Goal: Task Accomplishment & Management: Use online tool/utility

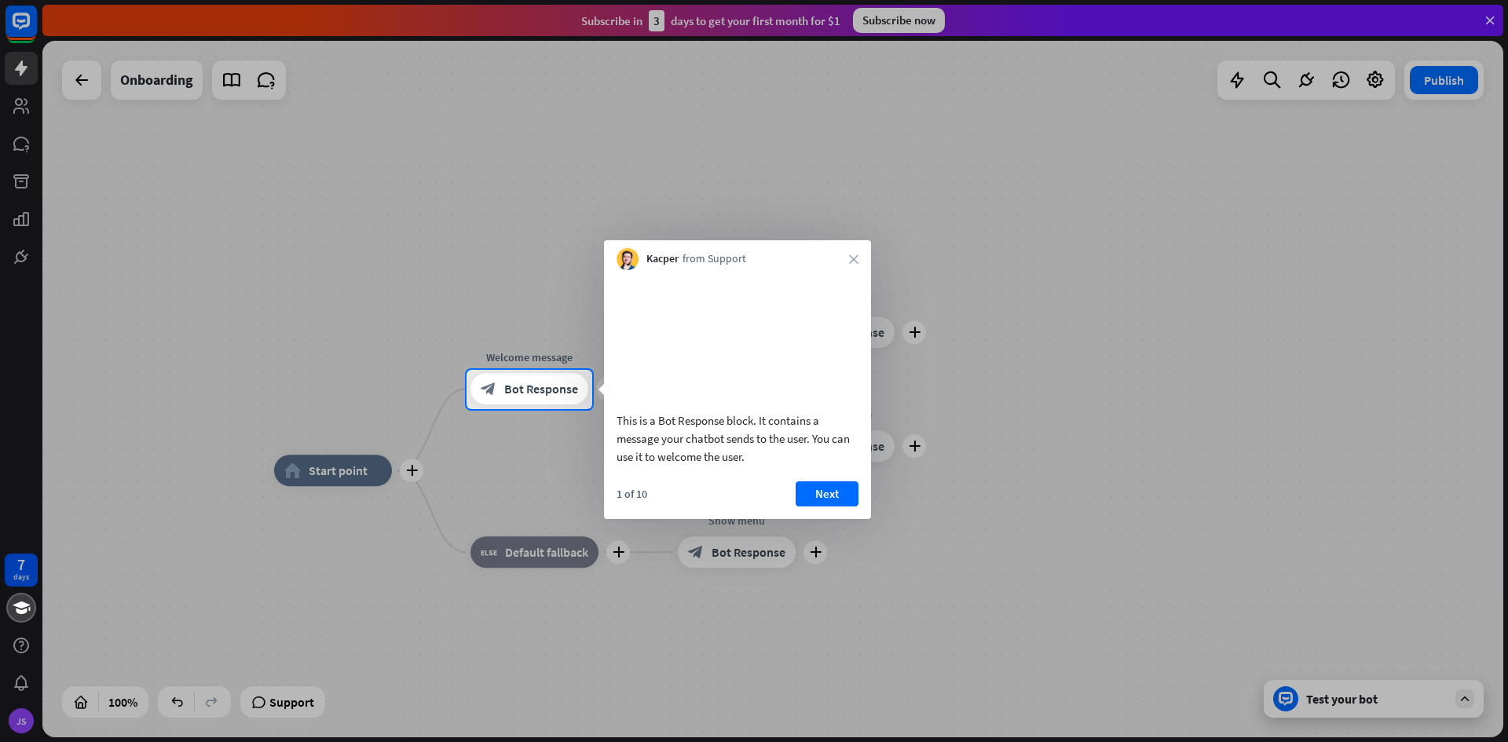
click at [822, 519] on div "1 of 10 Next" at bounding box center [737, 500] width 267 height 38
click at [822, 506] on button "Next" at bounding box center [826, 493] width 63 height 25
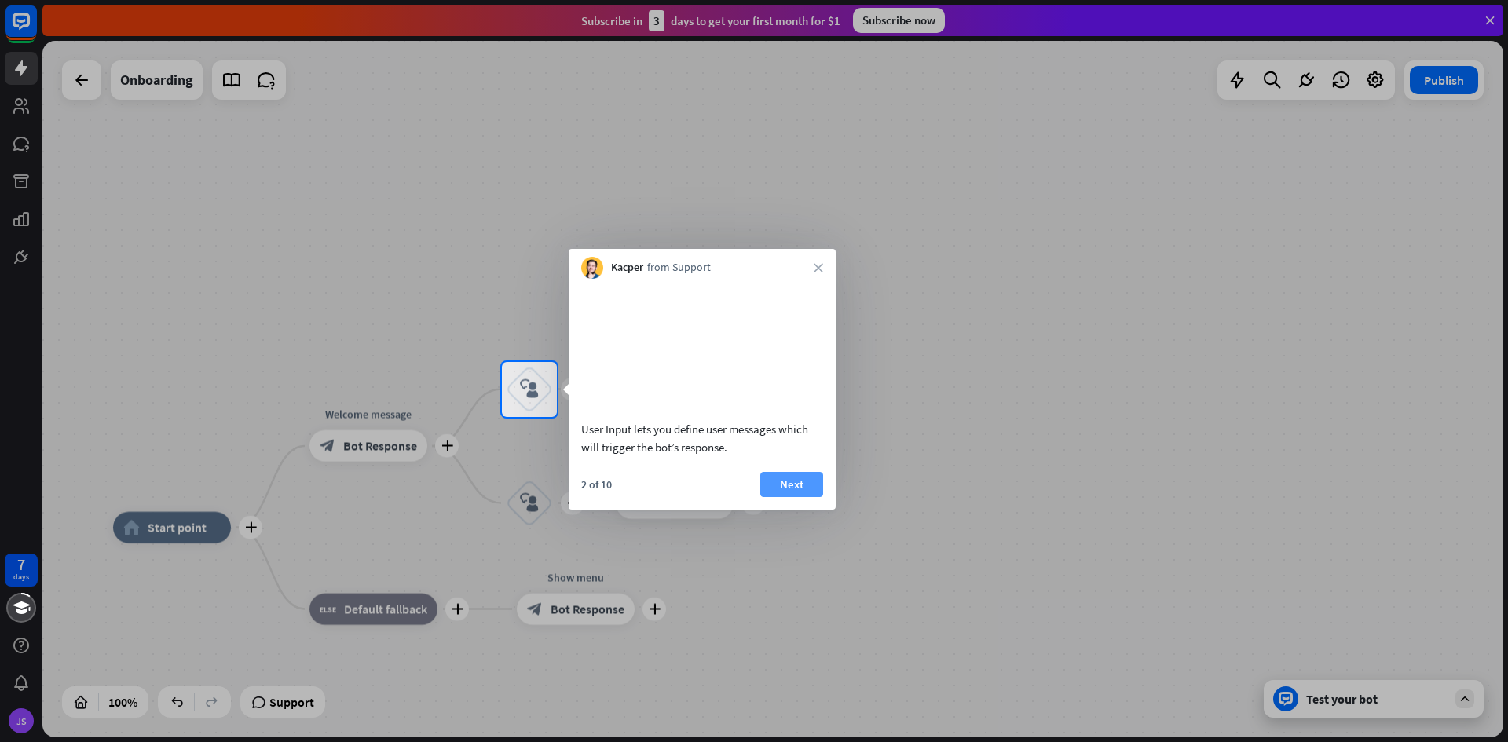
click at [791, 497] on button "Next" at bounding box center [791, 484] width 63 height 25
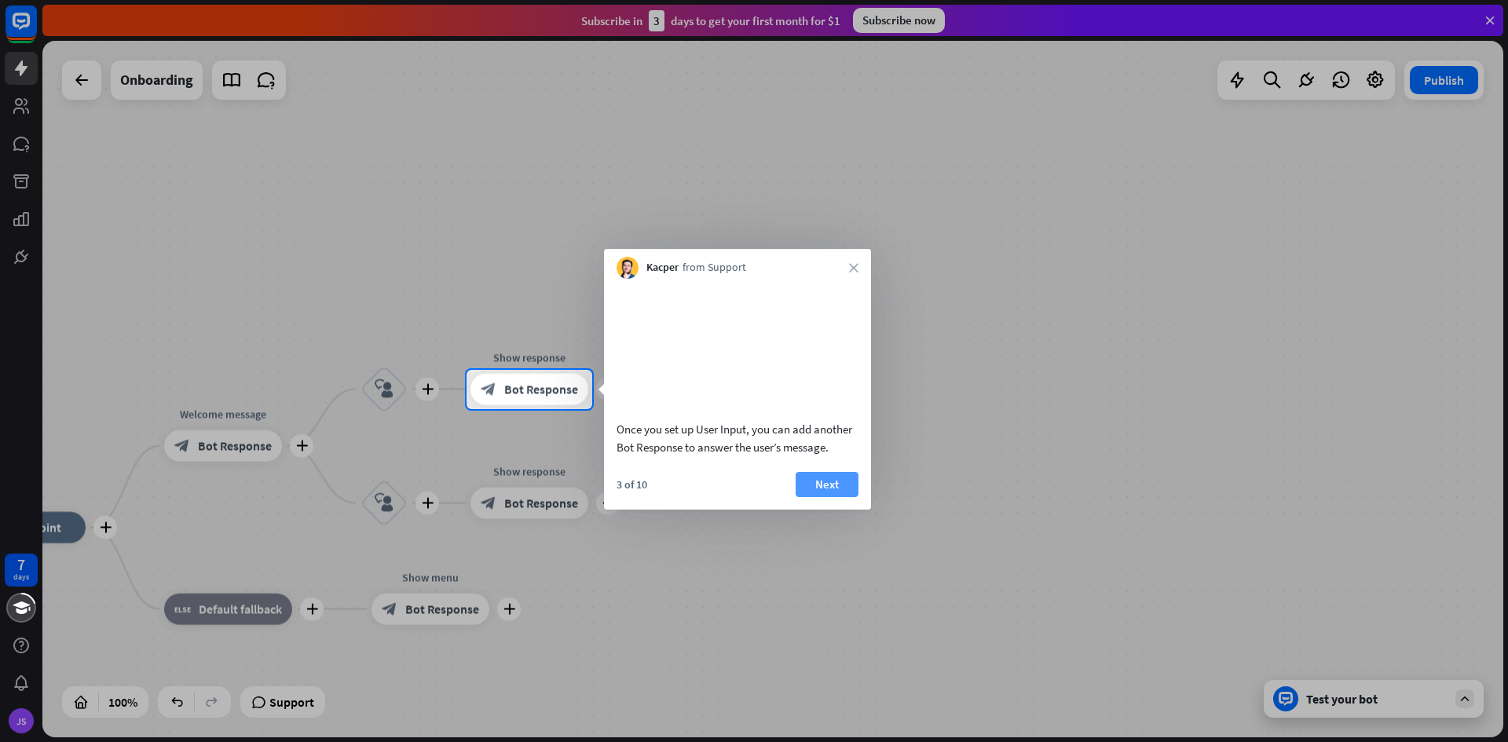
click at [816, 497] on button "Next" at bounding box center [826, 484] width 63 height 25
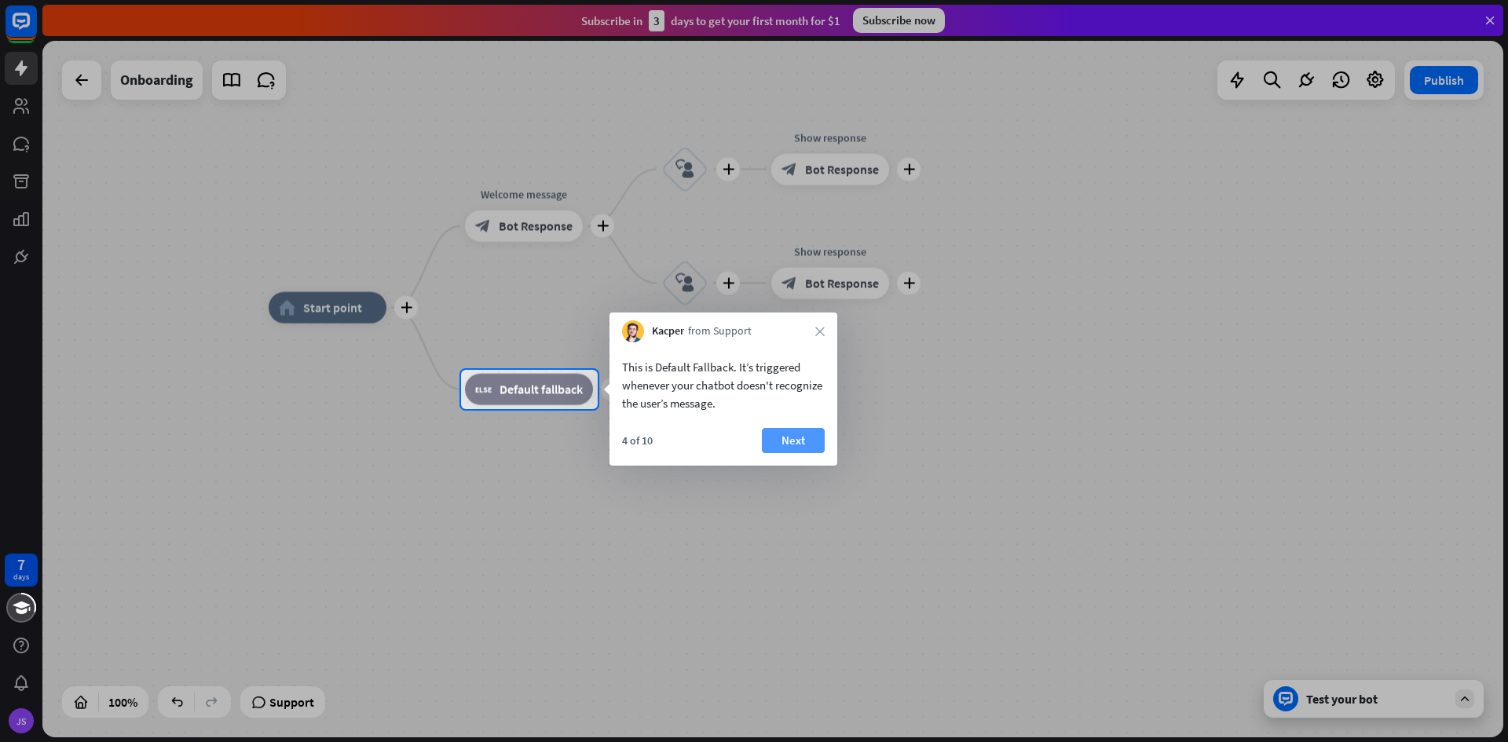
click at [810, 444] on button "Next" at bounding box center [793, 440] width 63 height 25
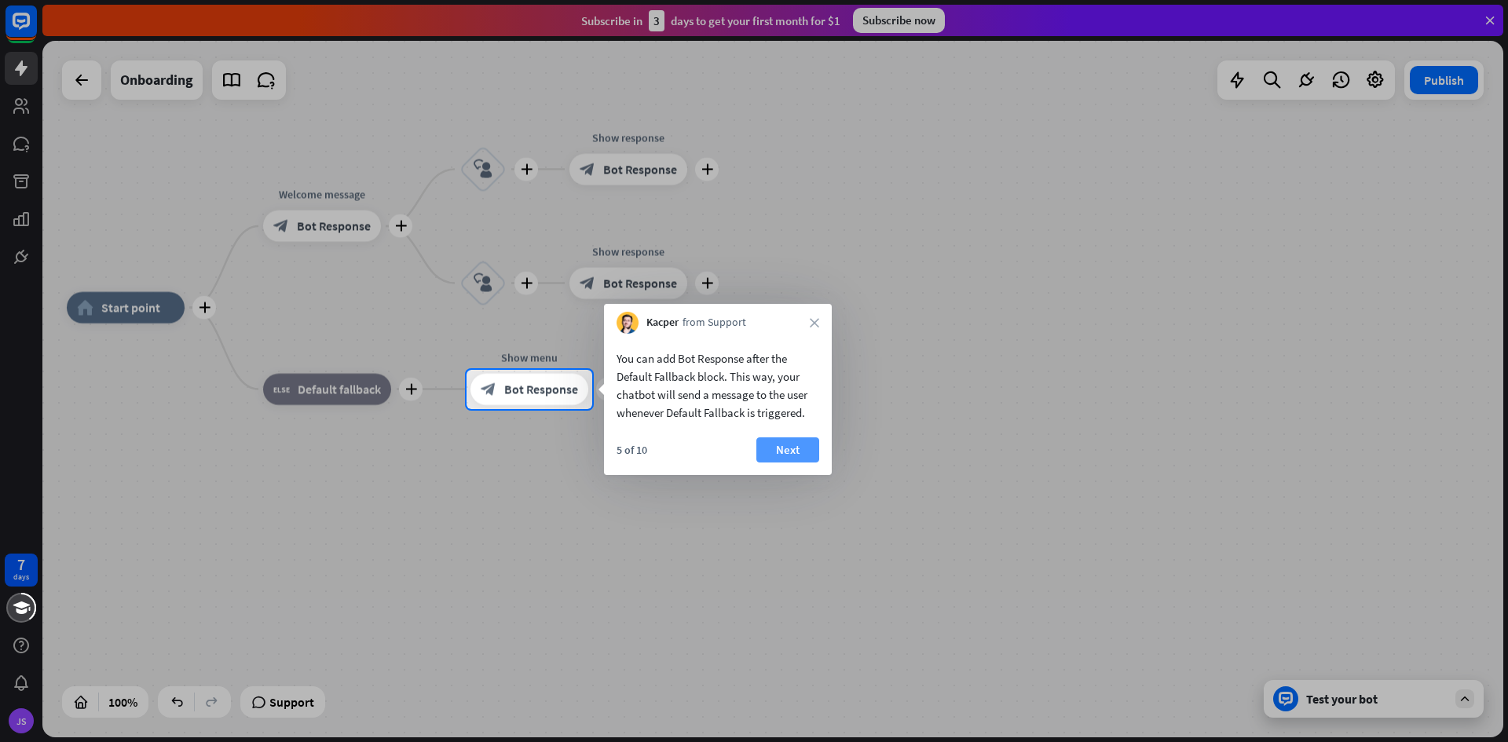
click at [788, 447] on button "Next" at bounding box center [787, 449] width 63 height 25
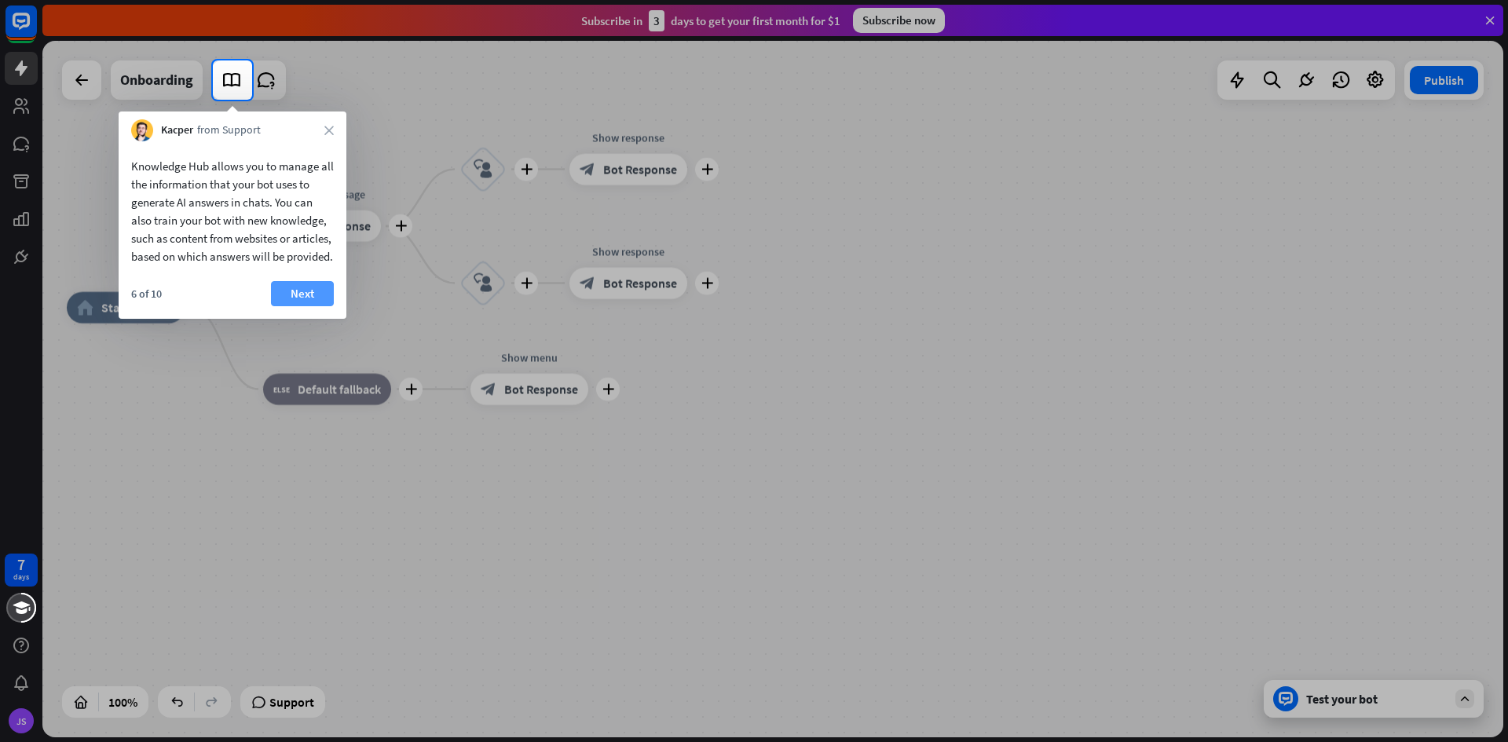
click at [305, 306] on button "Next" at bounding box center [302, 293] width 63 height 25
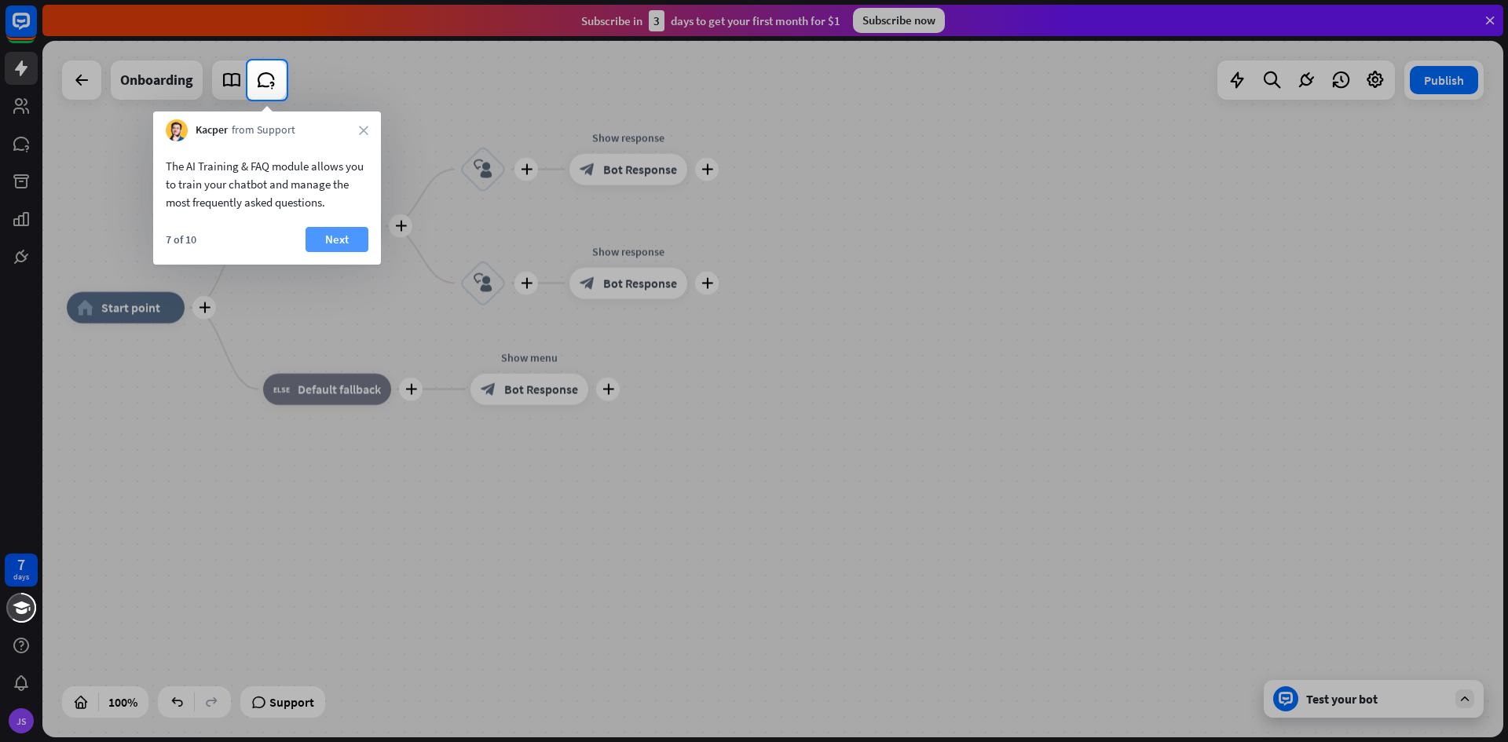
click at [325, 232] on button "Next" at bounding box center [336, 239] width 63 height 25
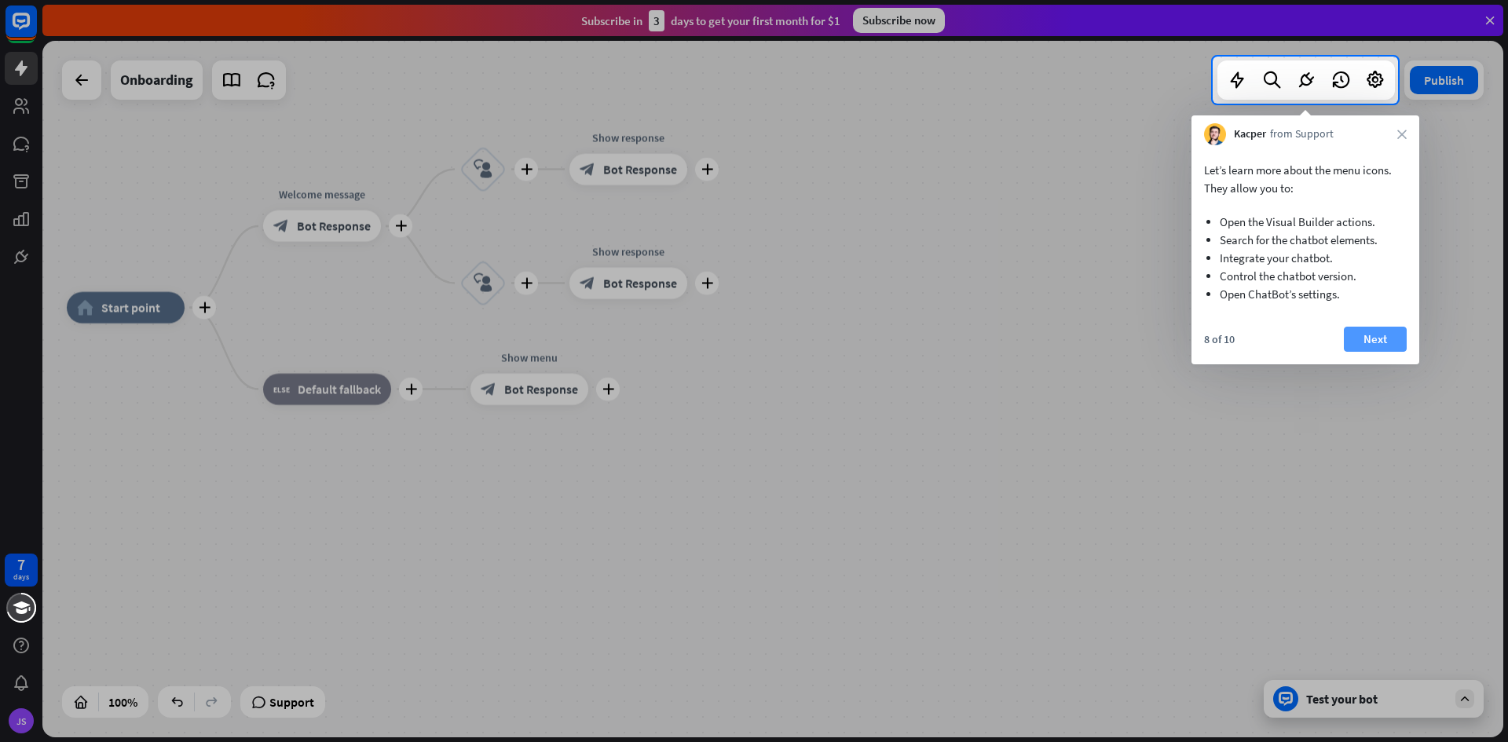
click at [1362, 335] on button "Next" at bounding box center [1374, 339] width 63 height 25
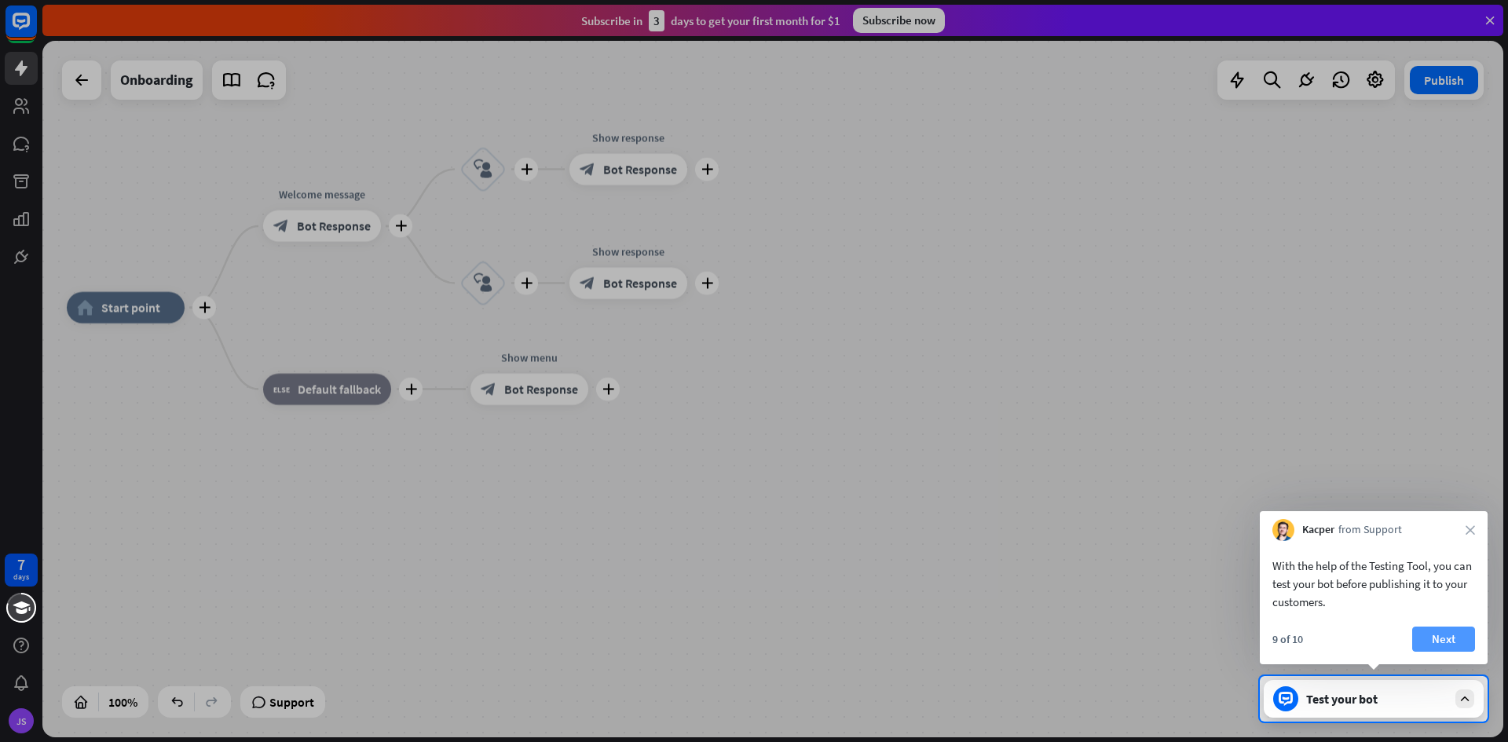
click at [1451, 638] on button "Next" at bounding box center [1443, 639] width 63 height 25
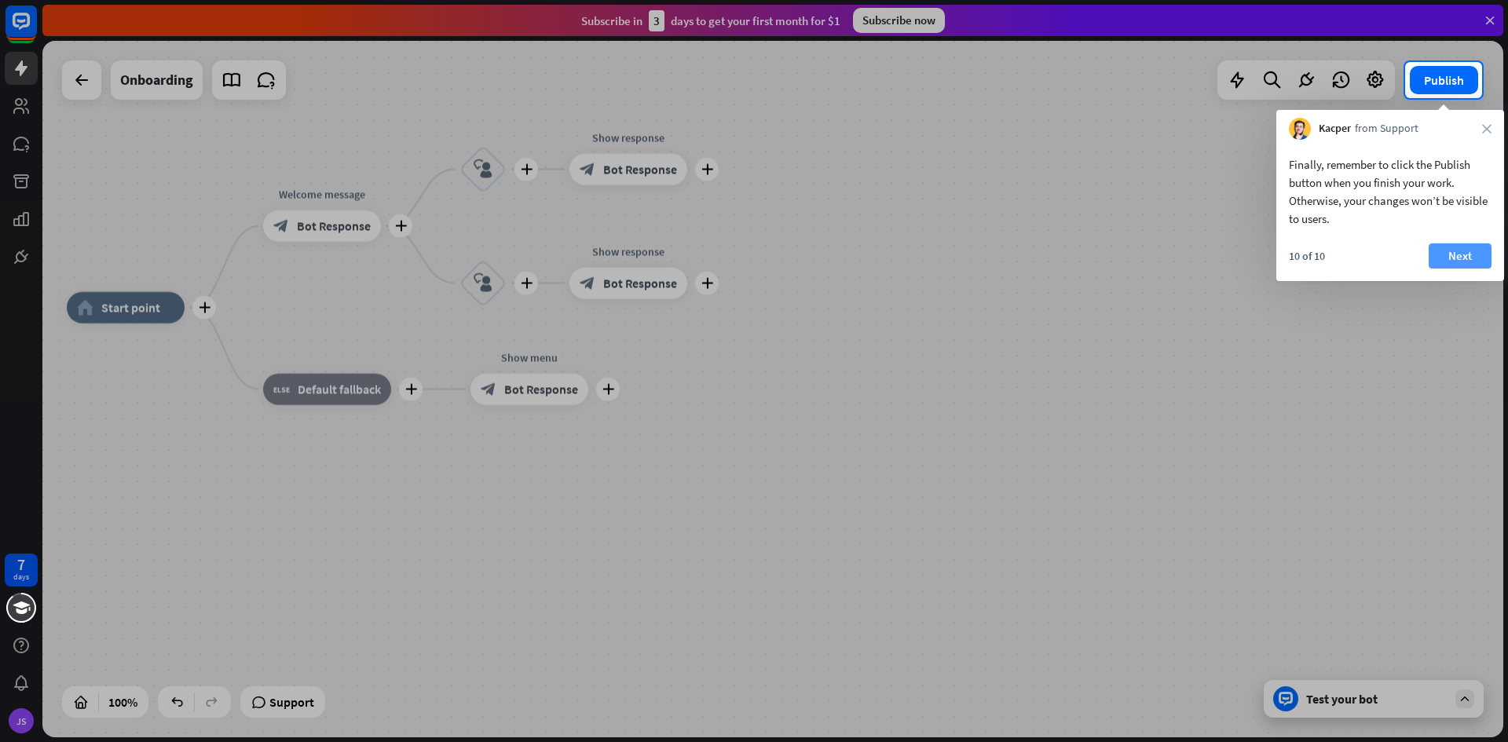
click at [1461, 249] on button "Next" at bounding box center [1459, 255] width 63 height 25
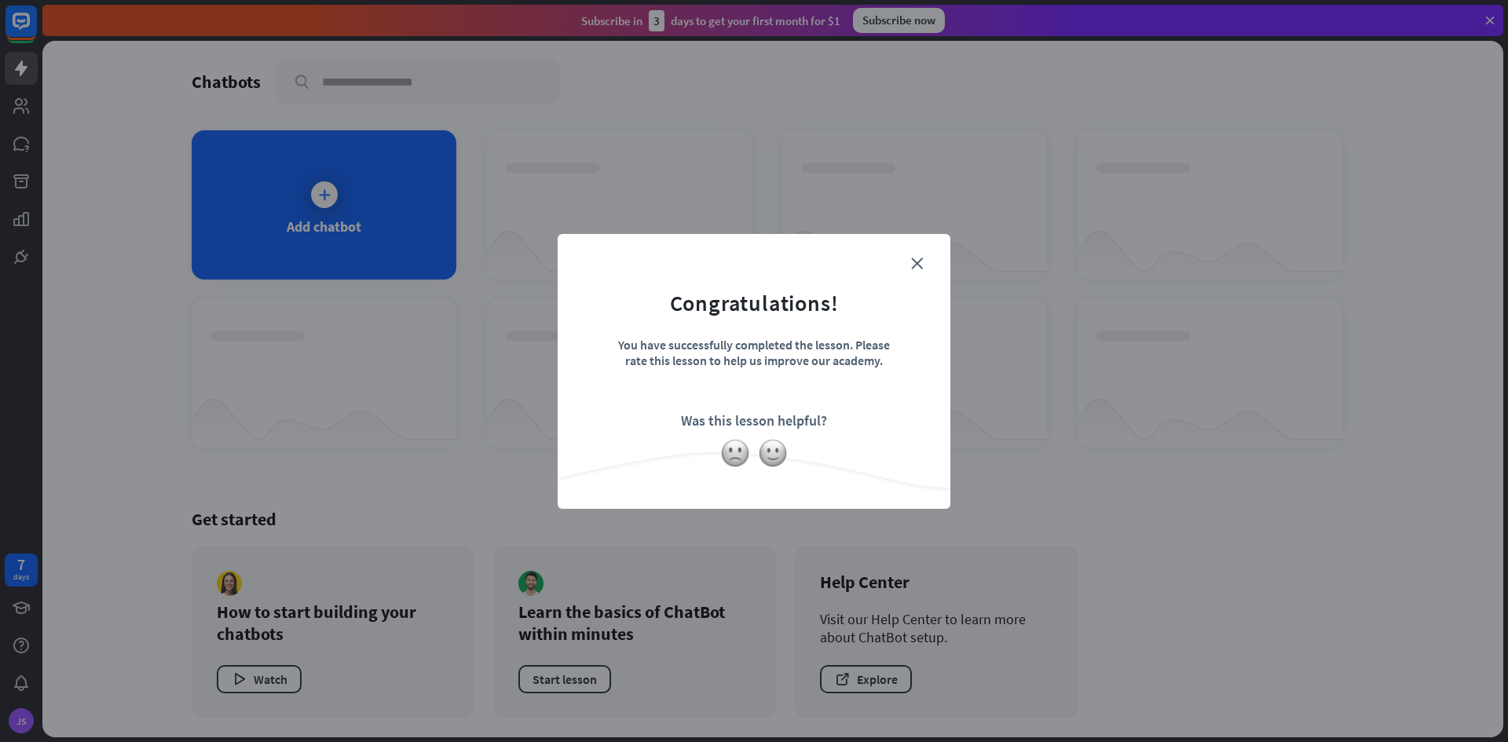
click at [923, 262] on form "Congratulations! You have successfully completed the lesson. Please rate this l…" at bounding box center [753, 348] width 353 height 188
click at [919, 258] on icon "close" at bounding box center [917, 264] width 12 height 12
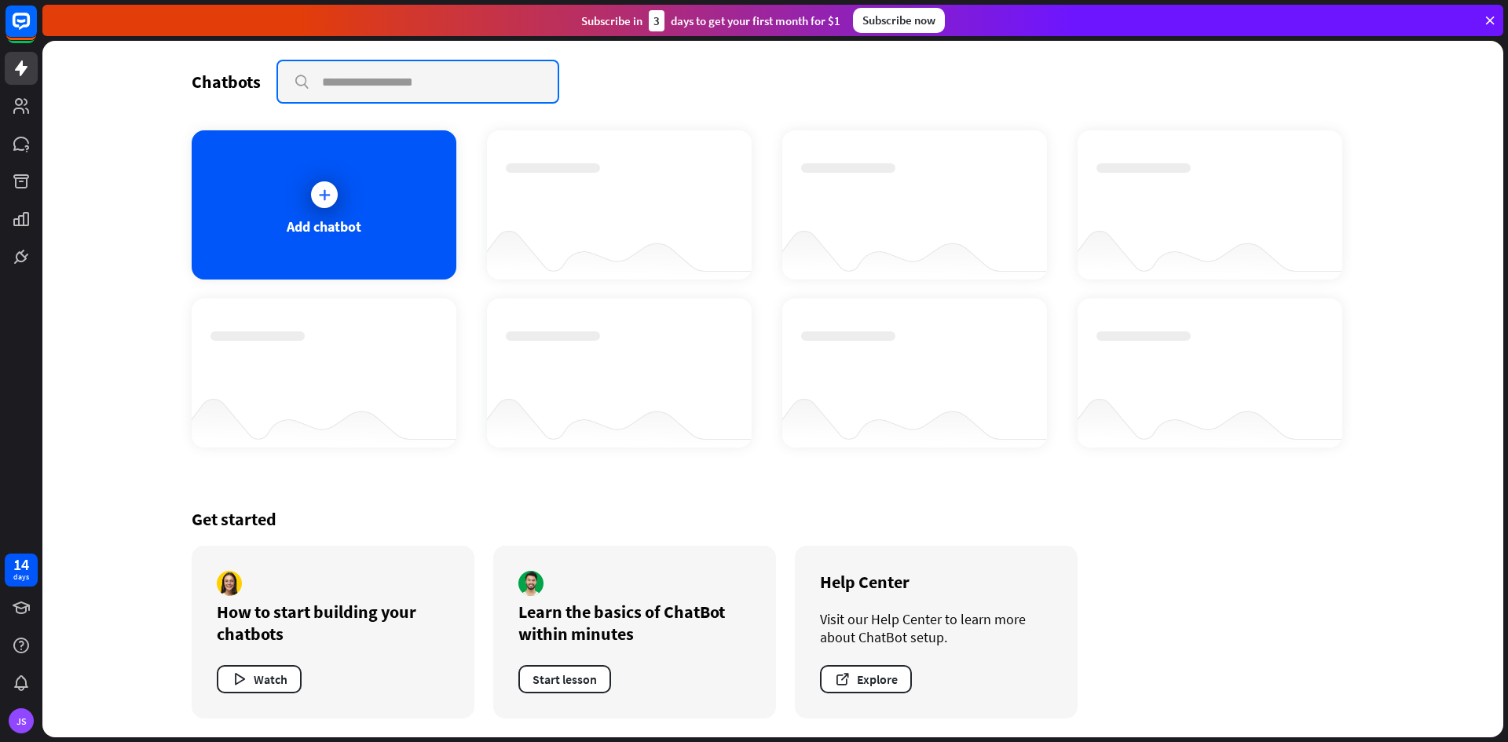
click at [360, 90] on input "text" at bounding box center [418, 81] width 280 height 41
click at [312, 199] on div at bounding box center [324, 194] width 27 height 27
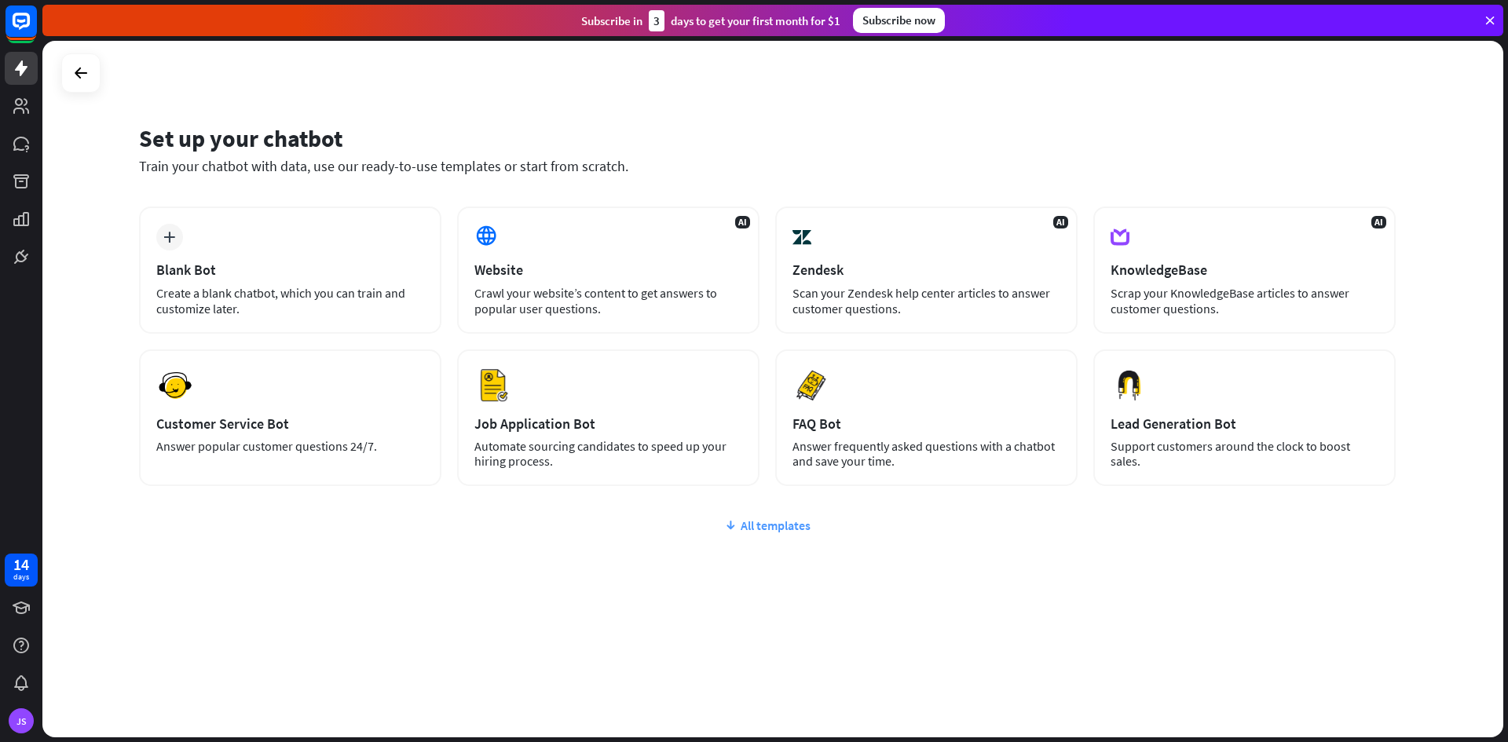
click at [780, 530] on div "All templates" at bounding box center [767, 525] width 1256 height 16
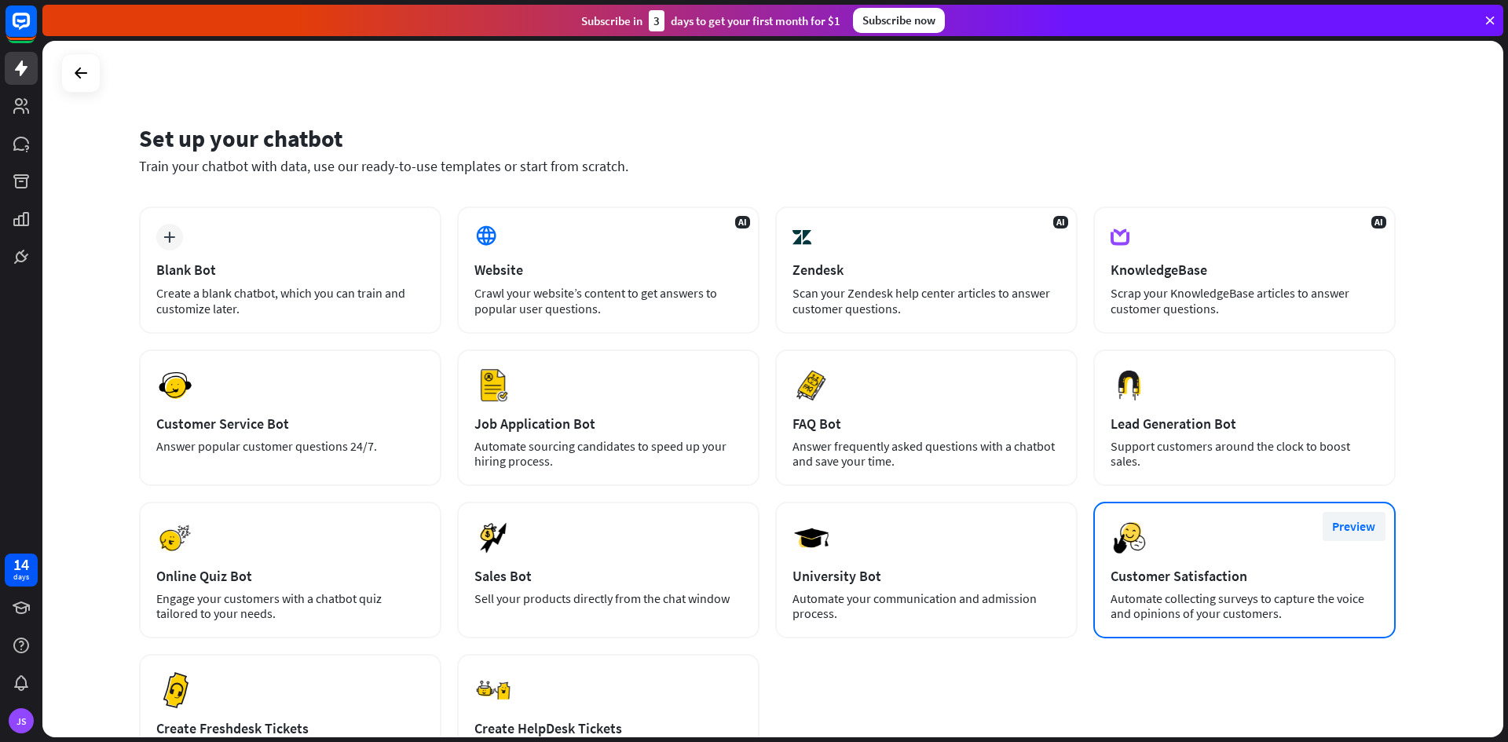
click at [1350, 525] on button "Preview" at bounding box center [1353, 526] width 63 height 29
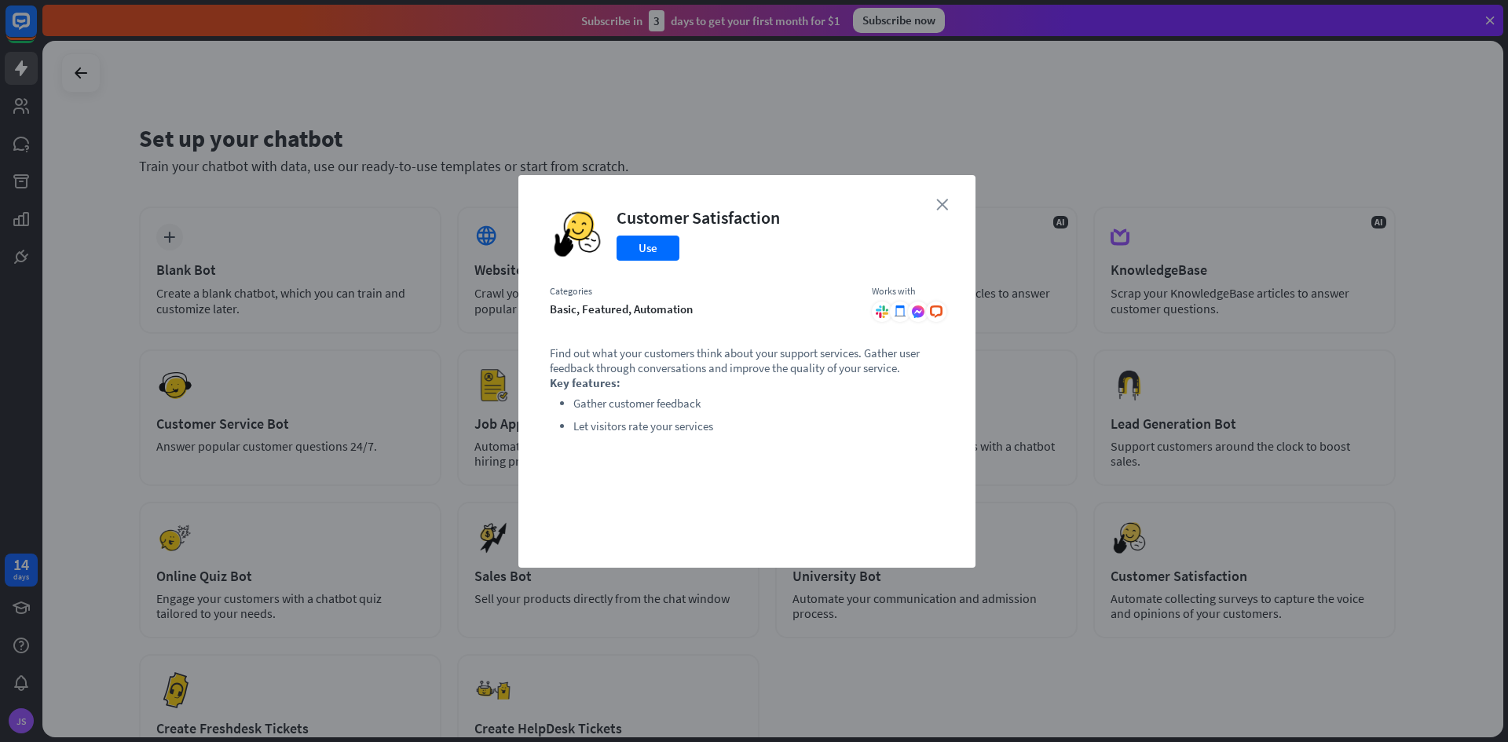
click at [941, 202] on icon "close" at bounding box center [942, 205] width 12 height 12
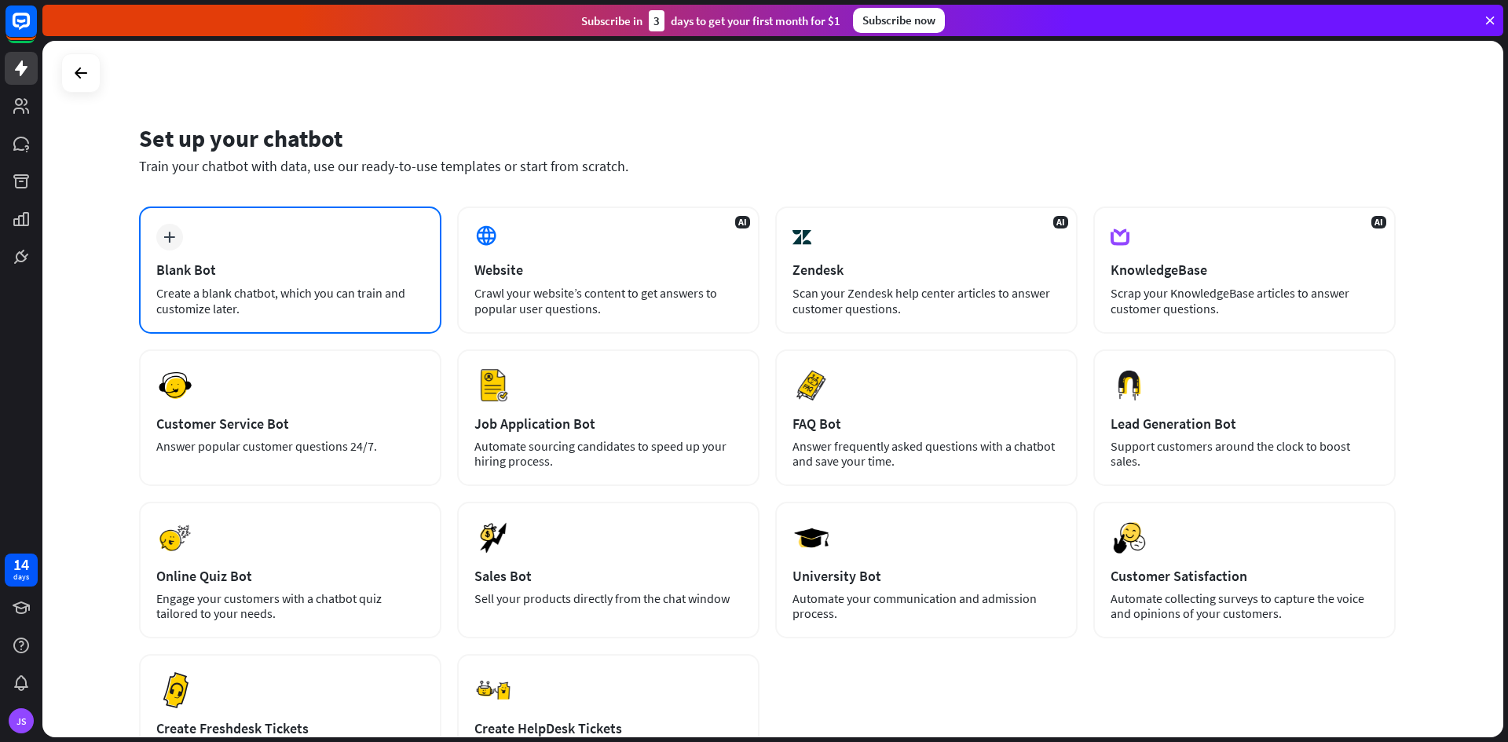
click at [166, 239] on icon "plus" at bounding box center [169, 237] width 12 height 11
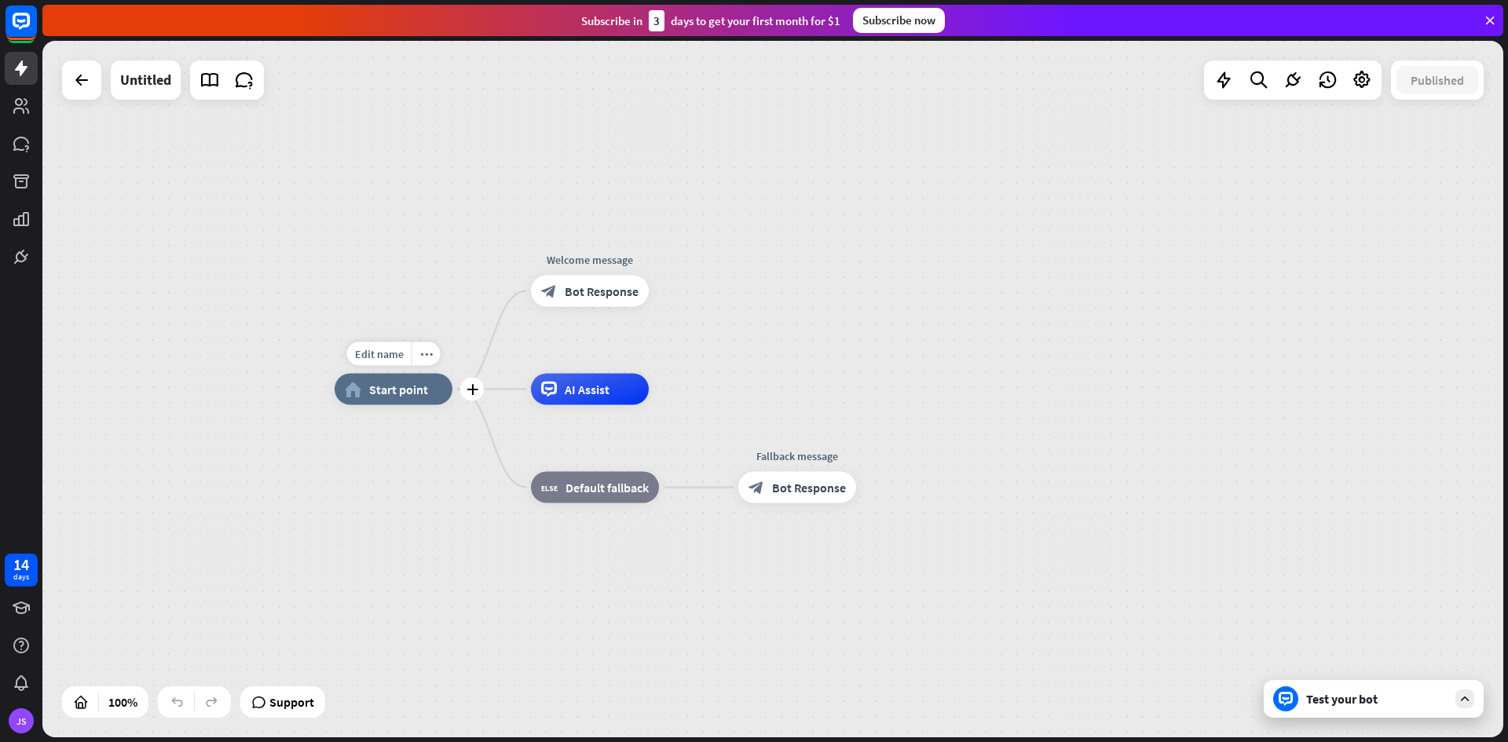
click at [380, 388] on span "Start point" at bounding box center [398, 390] width 59 height 16
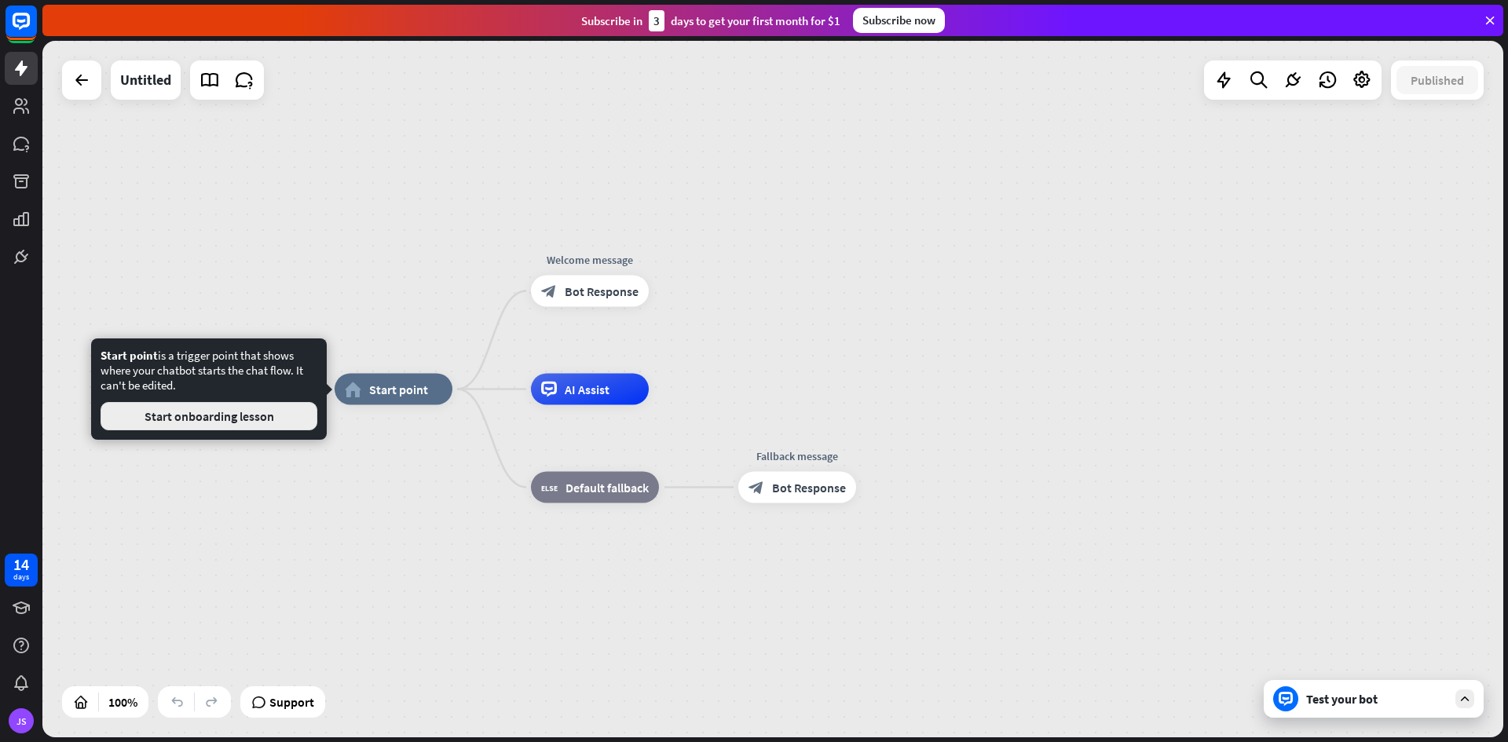
click at [283, 418] on button "Start onboarding lesson" at bounding box center [209, 416] width 217 height 28
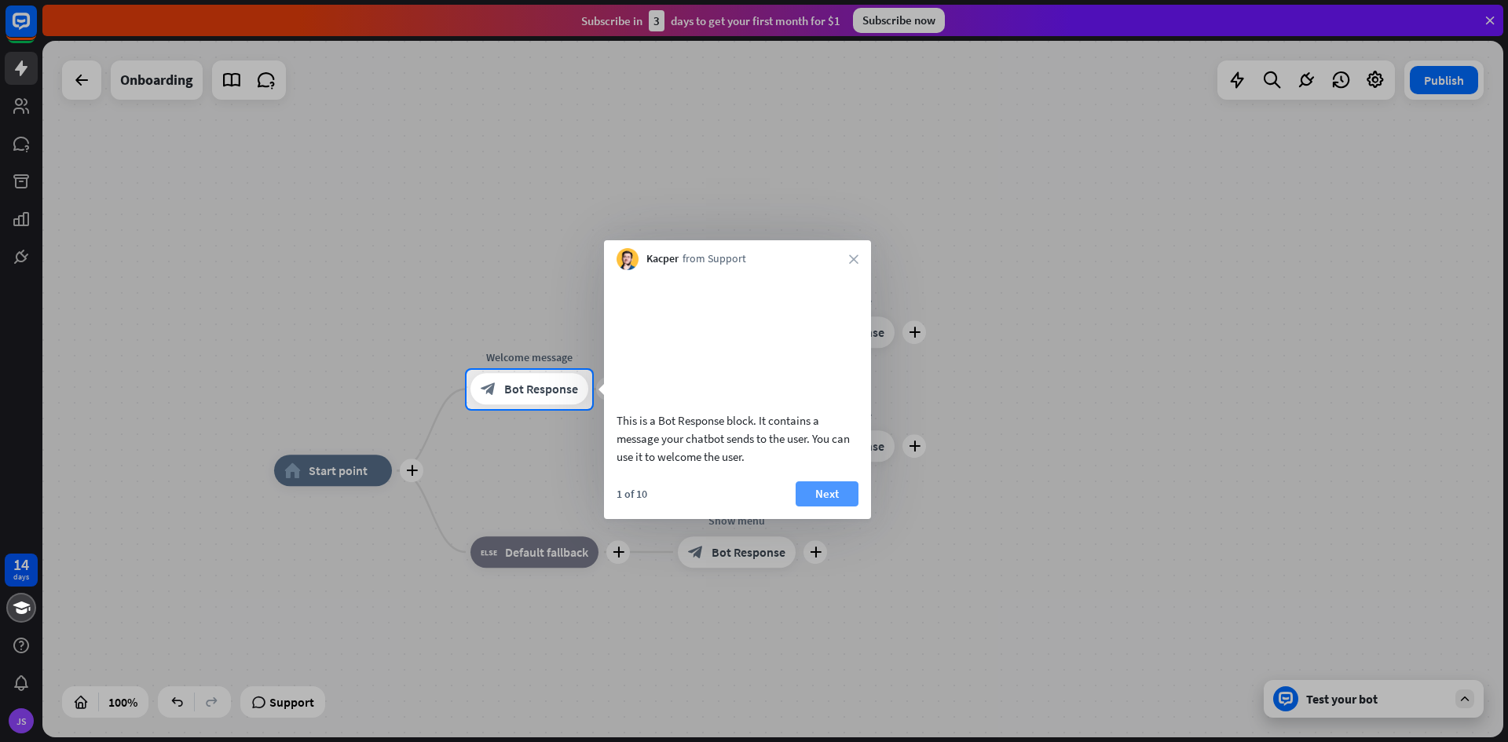
click at [820, 506] on button "Next" at bounding box center [826, 493] width 63 height 25
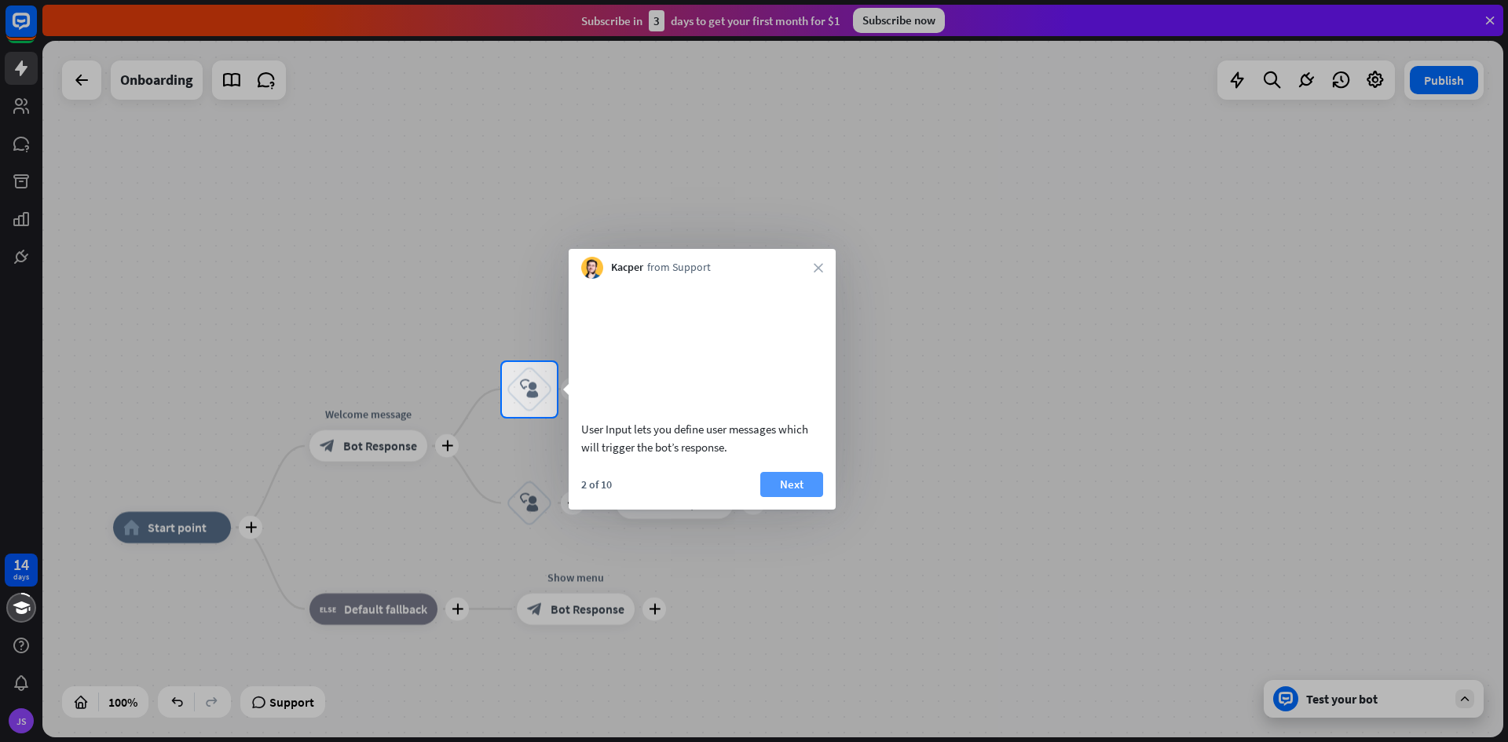
click at [795, 497] on button "Next" at bounding box center [791, 484] width 63 height 25
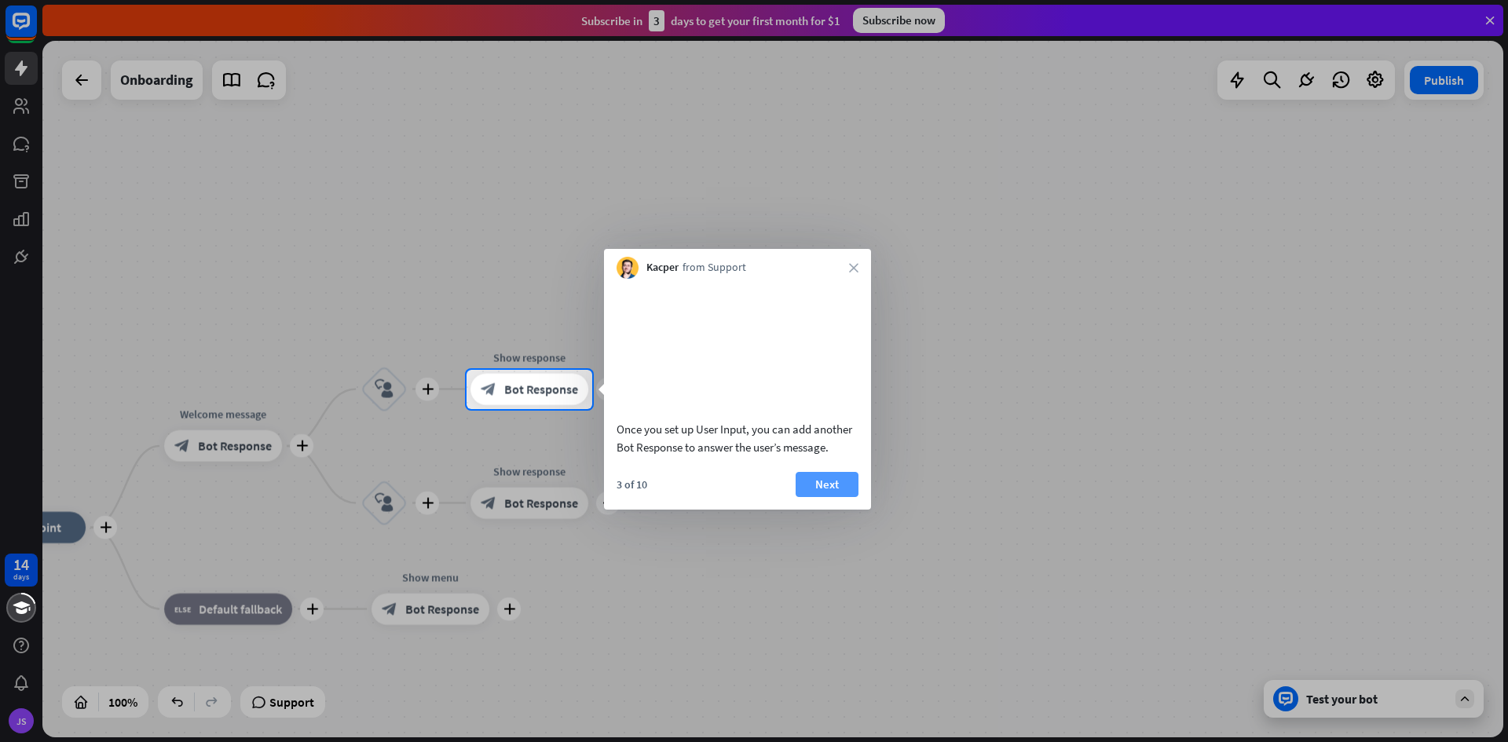
click at [812, 497] on button "Next" at bounding box center [826, 484] width 63 height 25
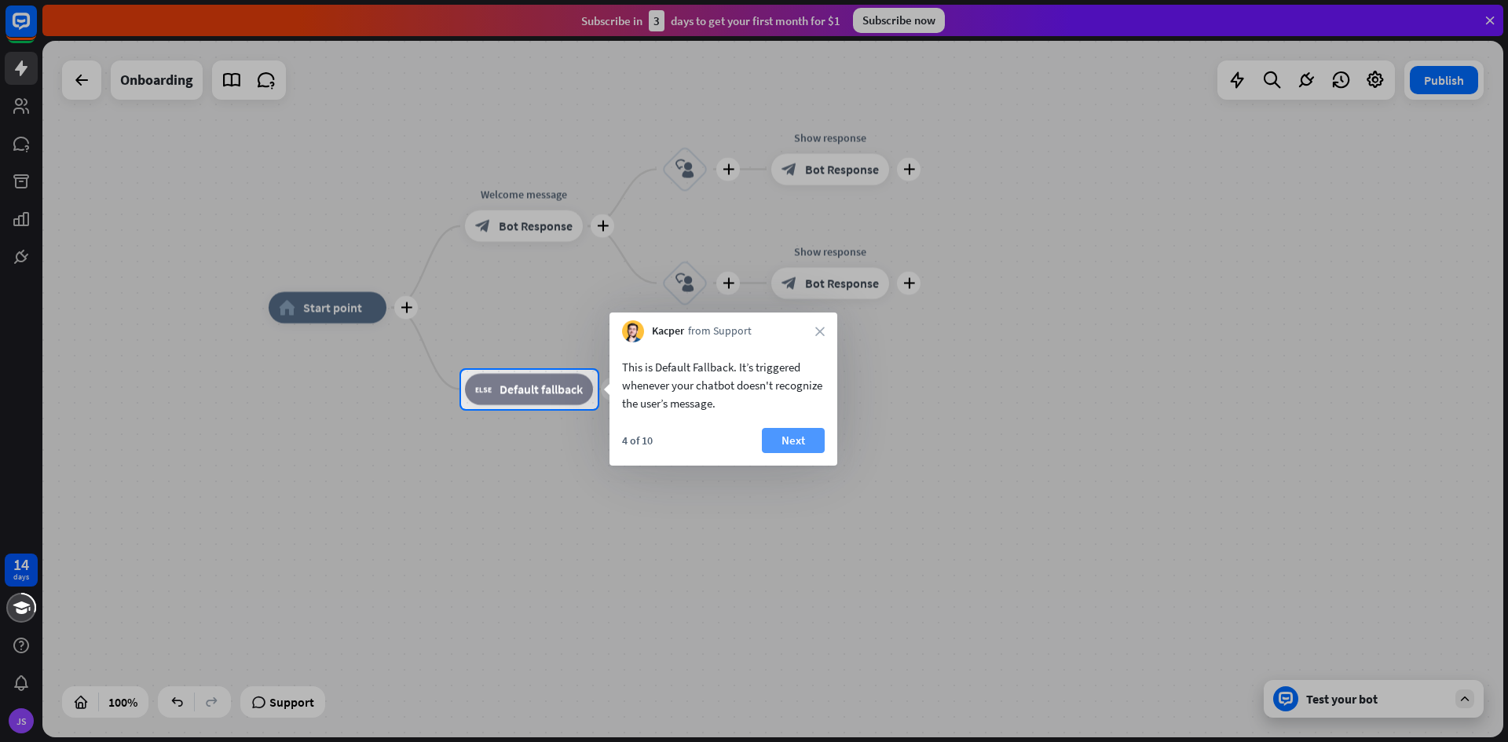
click at [810, 432] on button "Next" at bounding box center [793, 440] width 63 height 25
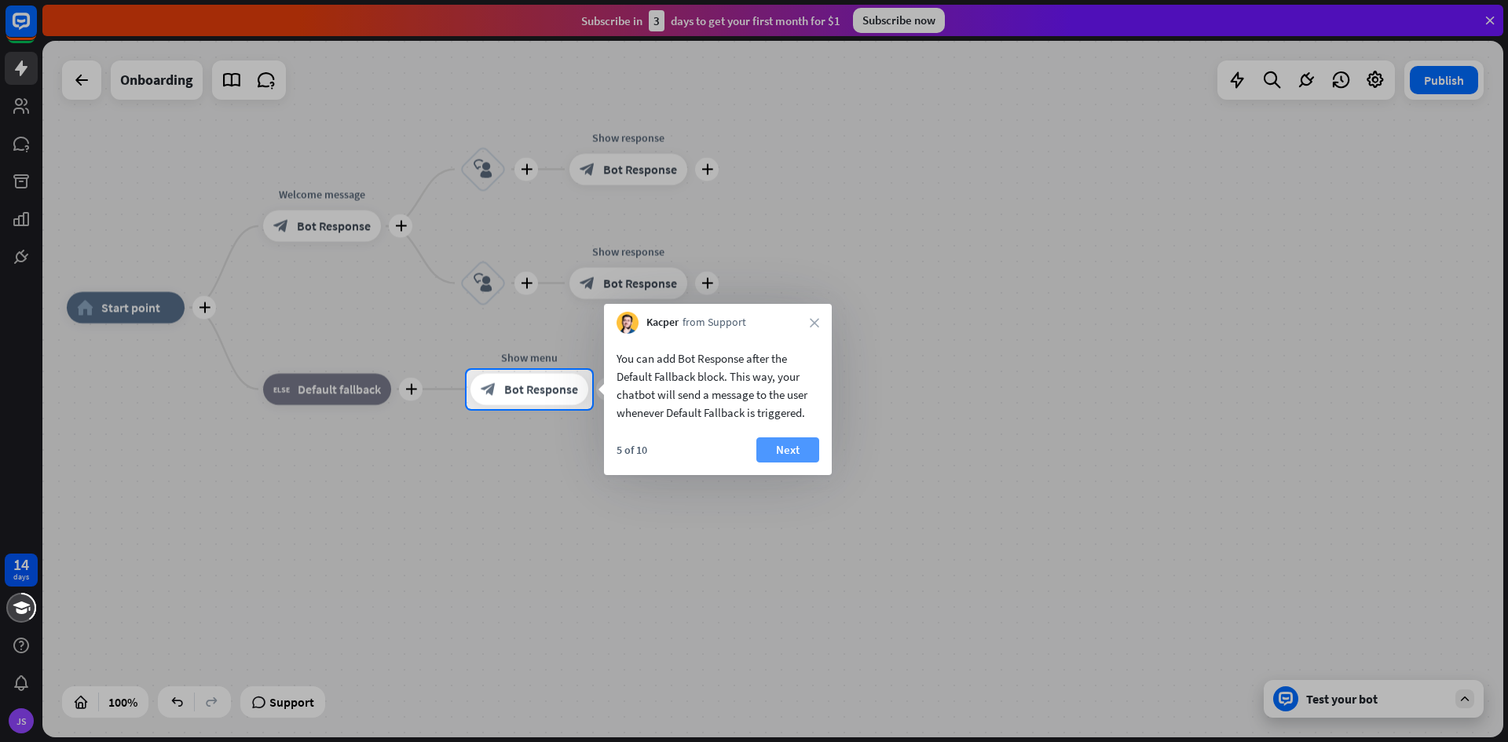
click at [806, 448] on button "Next" at bounding box center [787, 449] width 63 height 25
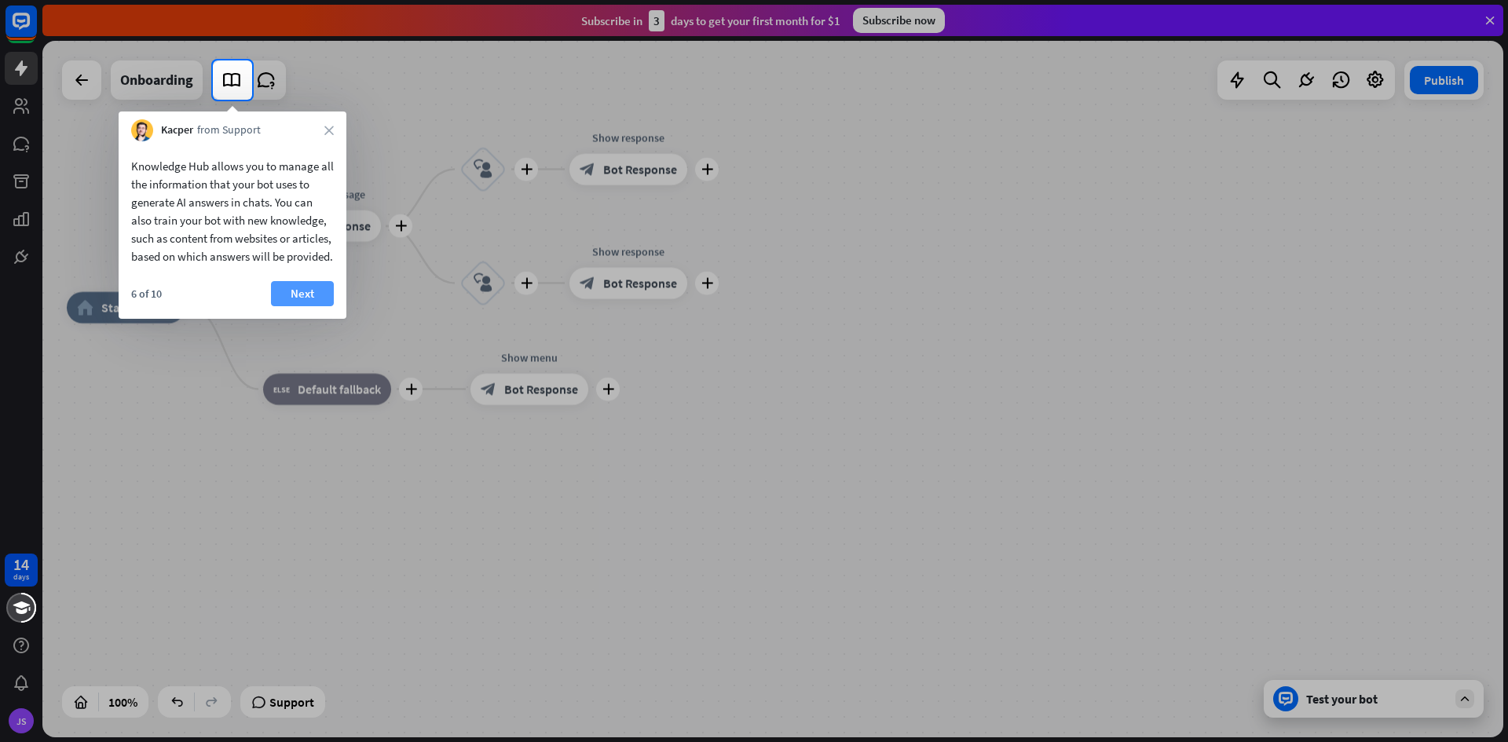
click at [308, 306] on button "Next" at bounding box center [302, 293] width 63 height 25
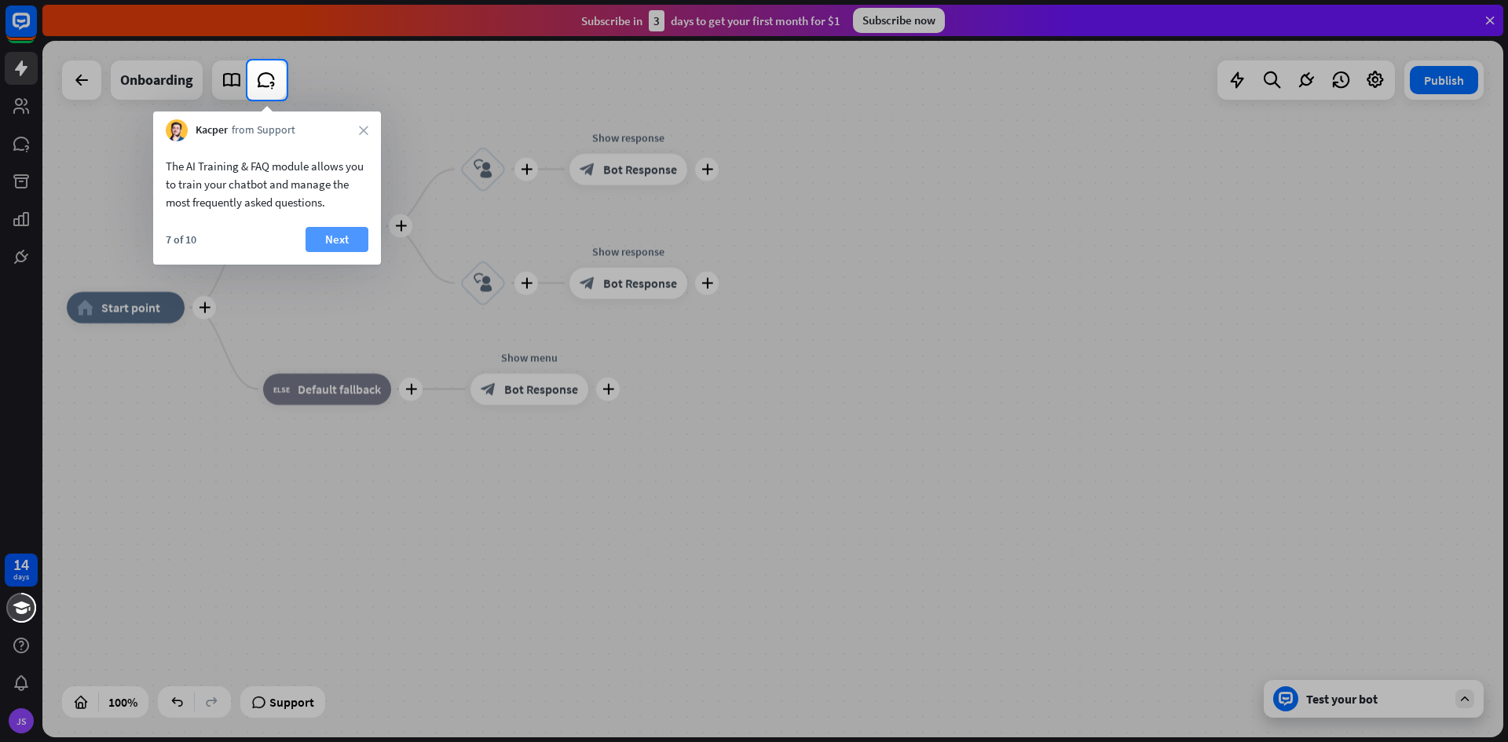
click at [323, 248] on button "Next" at bounding box center [336, 239] width 63 height 25
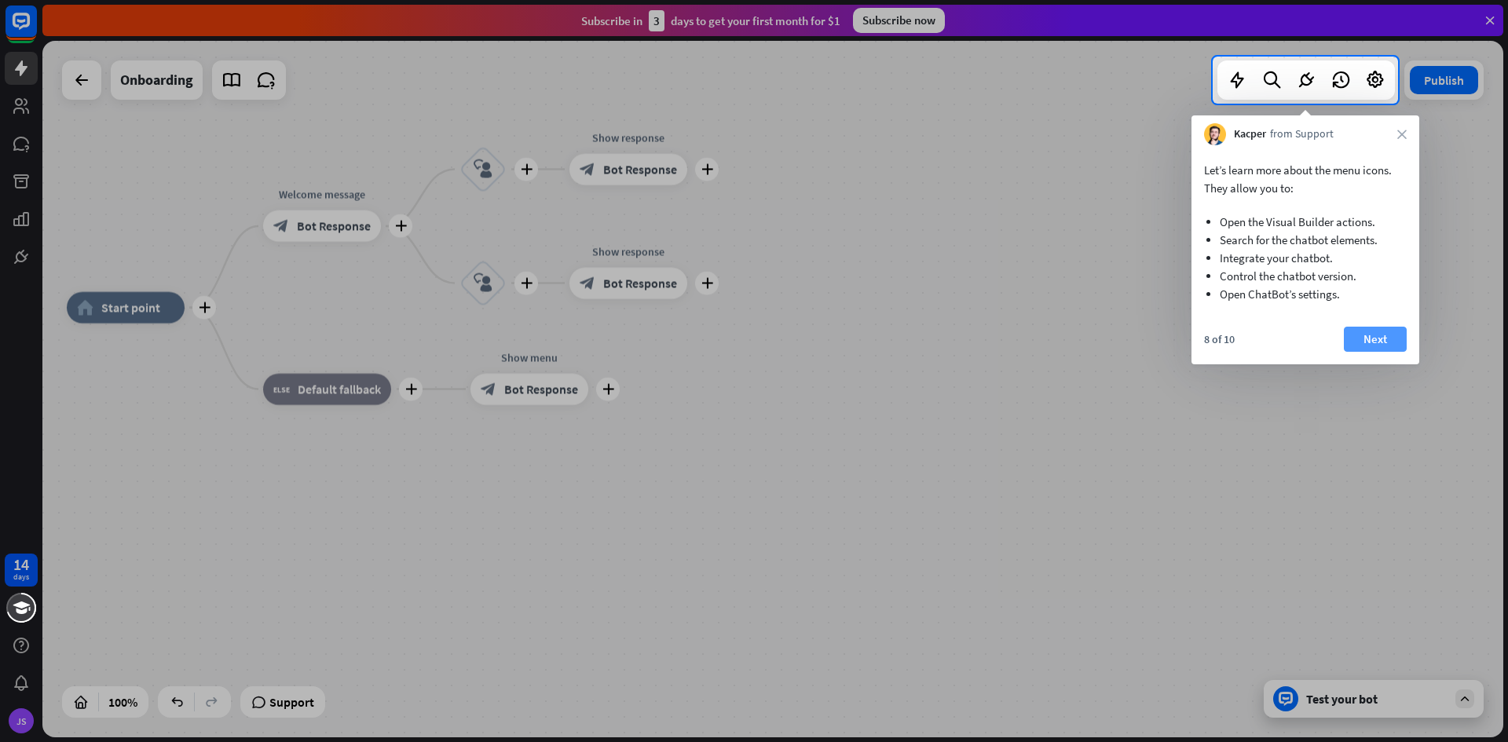
click at [1374, 335] on button "Next" at bounding box center [1374, 339] width 63 height 25
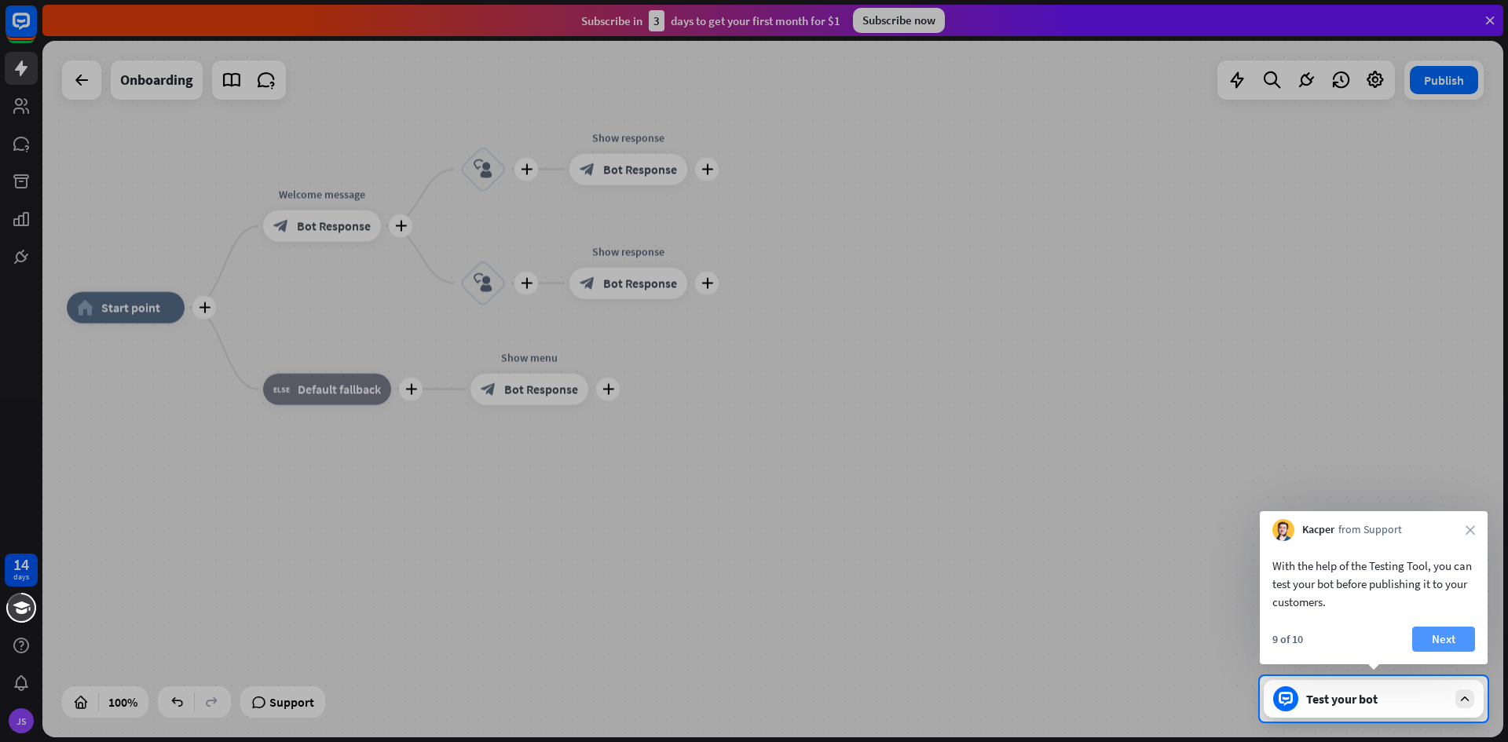
click at [1450, 642] on button "Next" at bounding box center [1443, 639] width 63 height 25
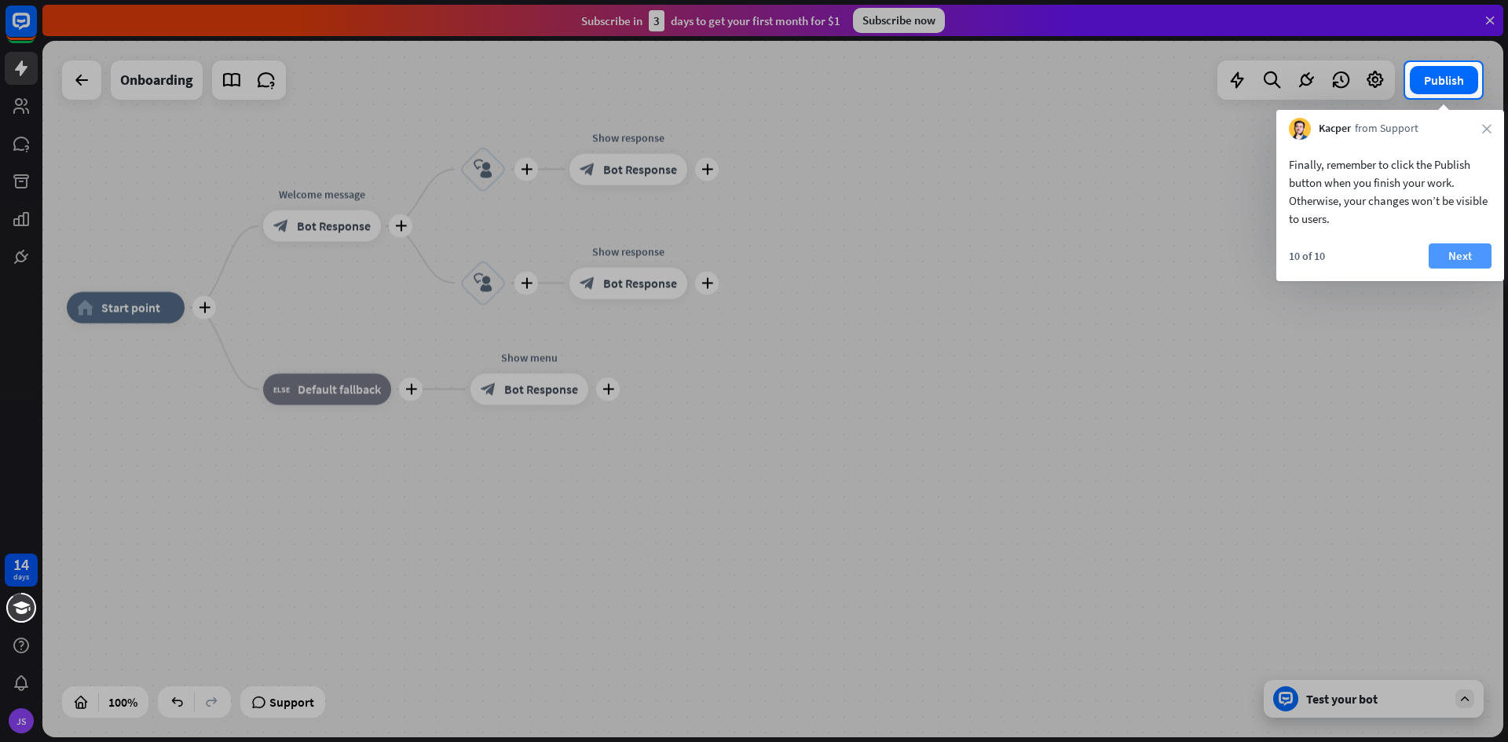
click at [1443, 261] on button "Next" at bounding box center [1459, 255] width 63 height 25
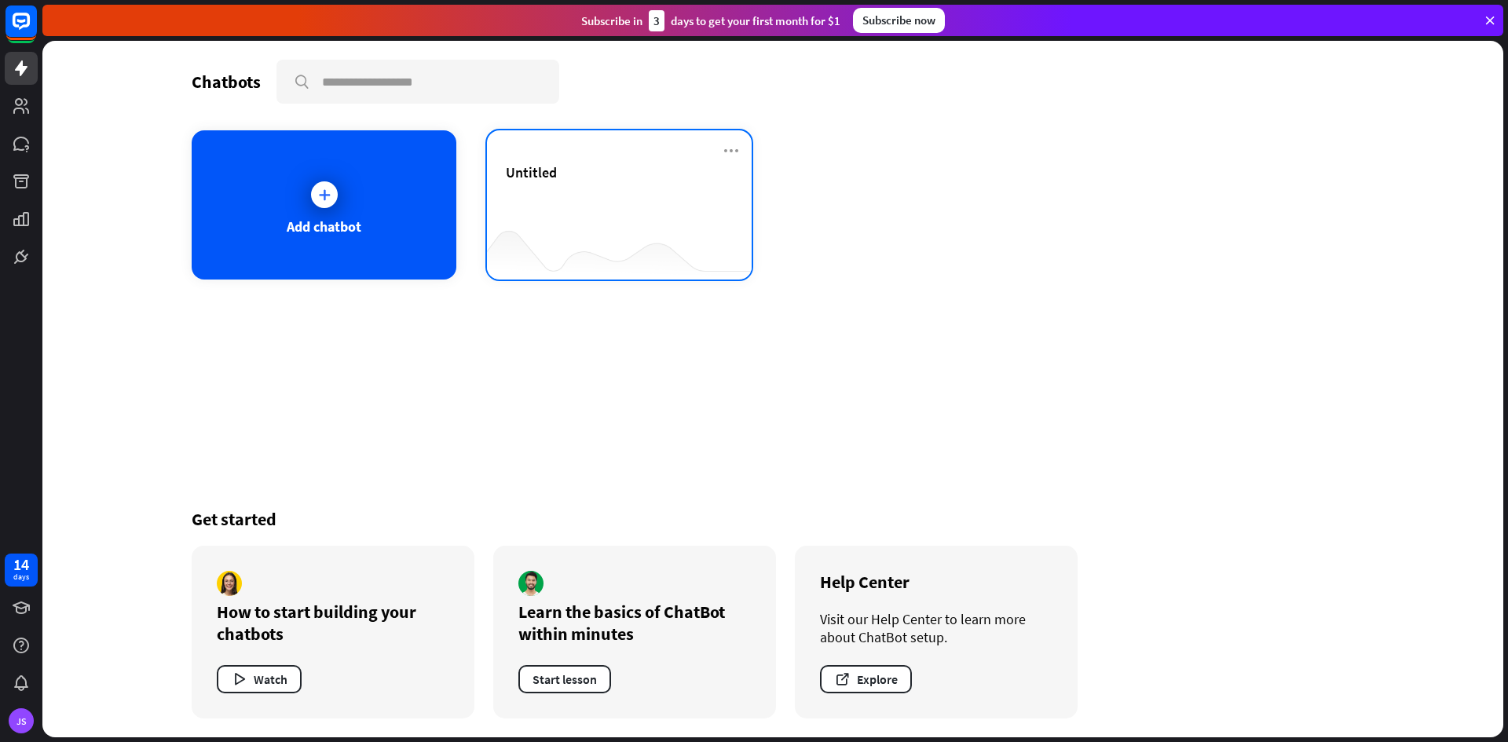
click at [607, 207] on div "Untitled" at bounding box center [619, 190] width 227 height 55
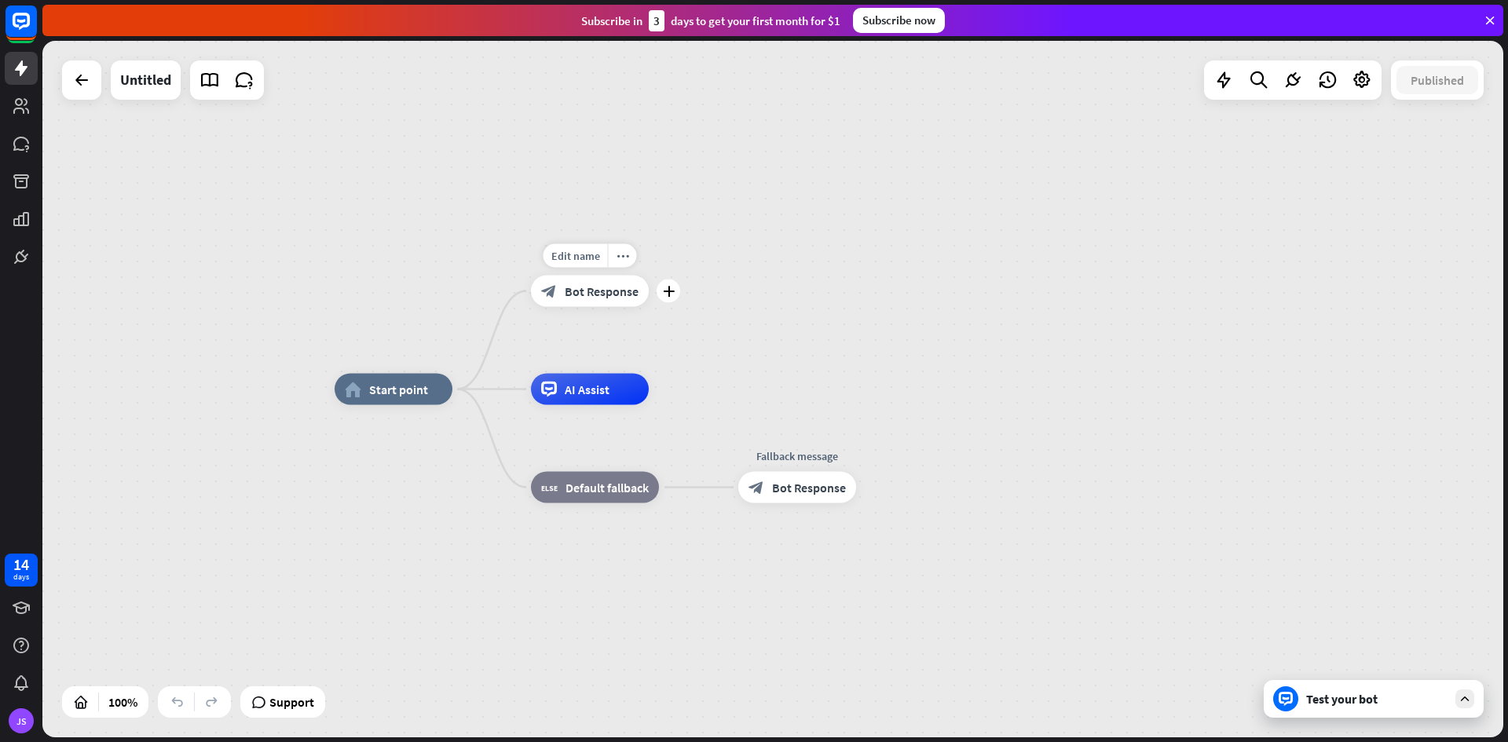
click at [587, 294] on span "Bot Response" at bounding box center [602, 291] width 74 height 16
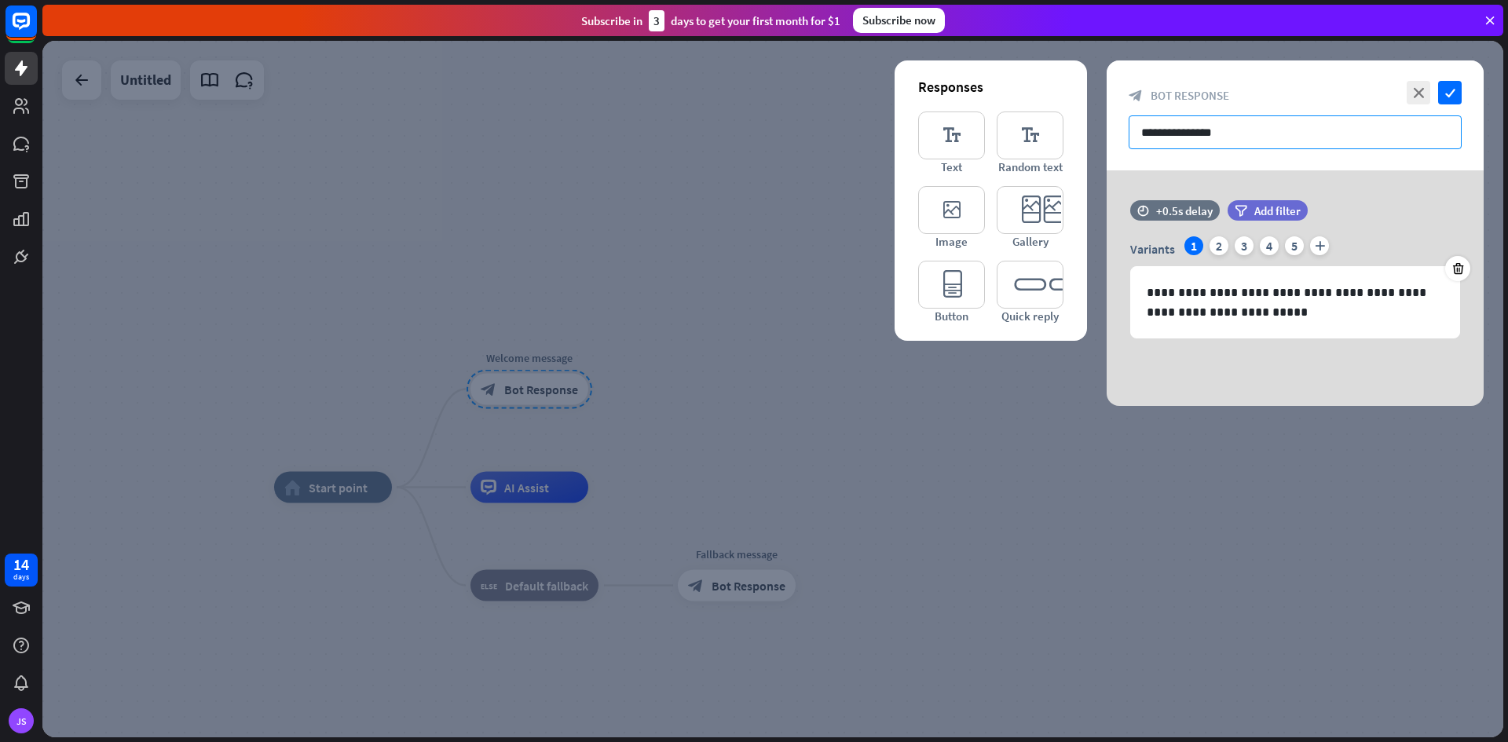
click at [1181, 137] on input "**********" at bounding box center [1294, 132] width 333 height 34
click at [1269, 147] on input "**********" at bounding box center [1294, 132] width 333 height 34
click at [1215, 242] on div "2" at bounding box center [1218, 245] width 19 height 19
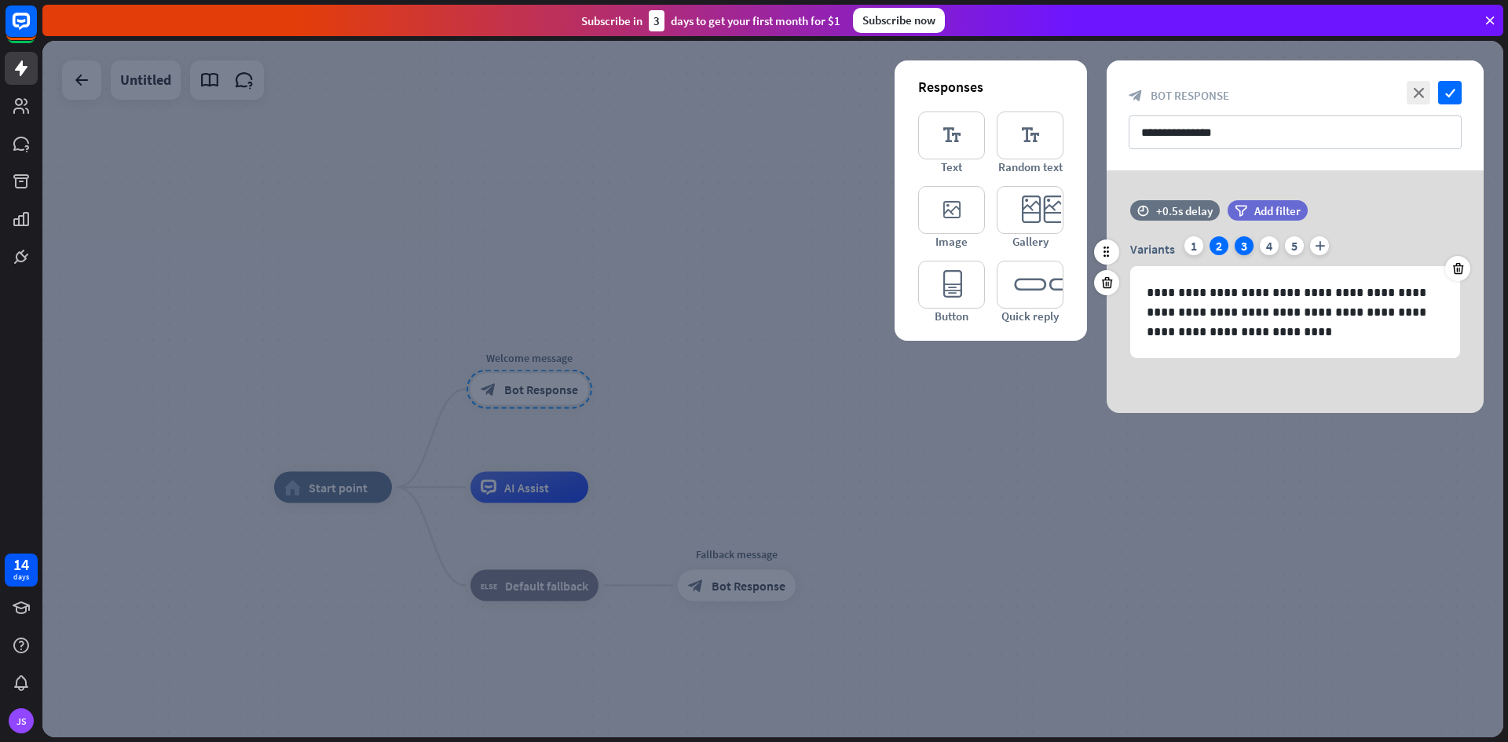
click at [1246, 247] on div "3" at bounding box center [1243, 245] width 19 height 19
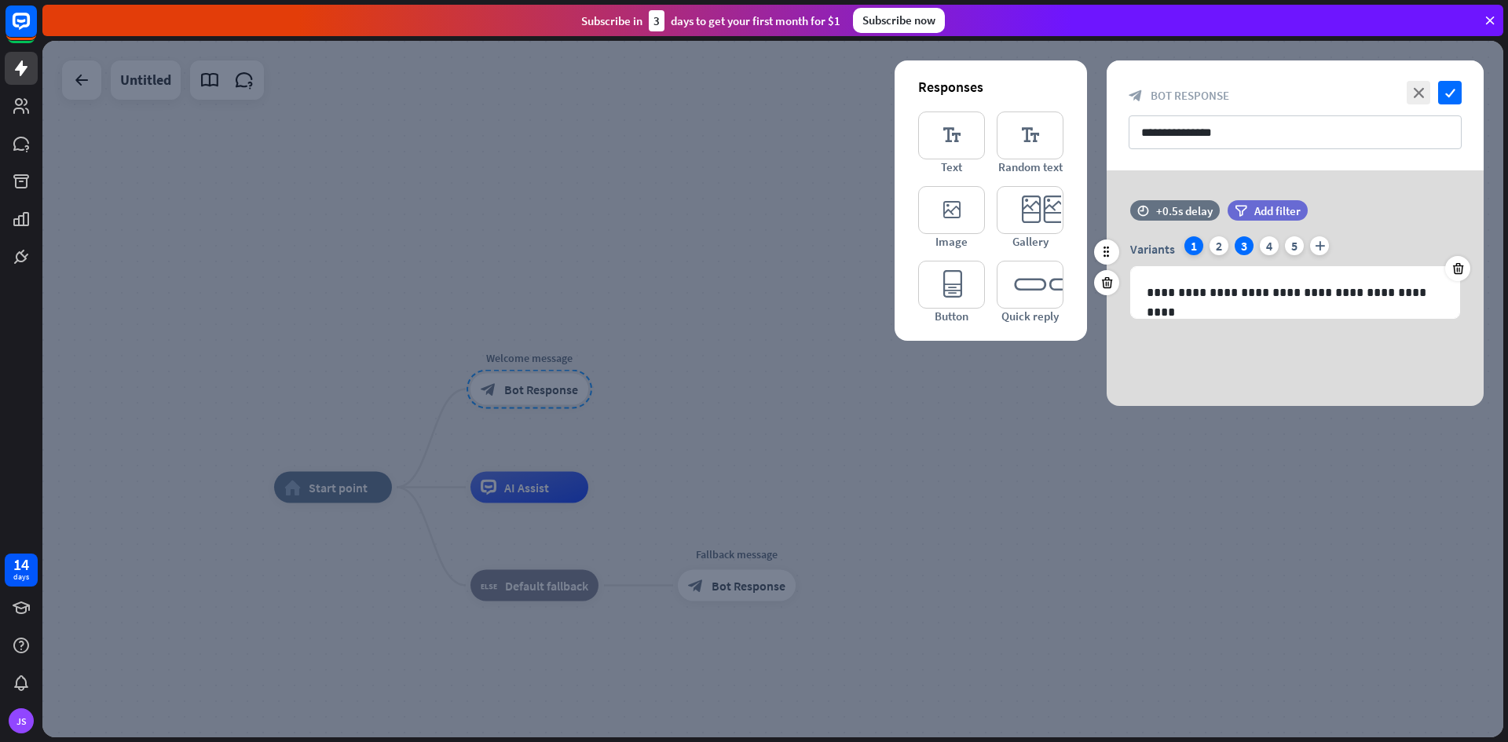
click at [1191, 246] on div "1" at bounding box center [1193, 245] width 19 height 19
click at [1232, 130] on input "**********" at bounding box center [1294, 132] width 333 height 34
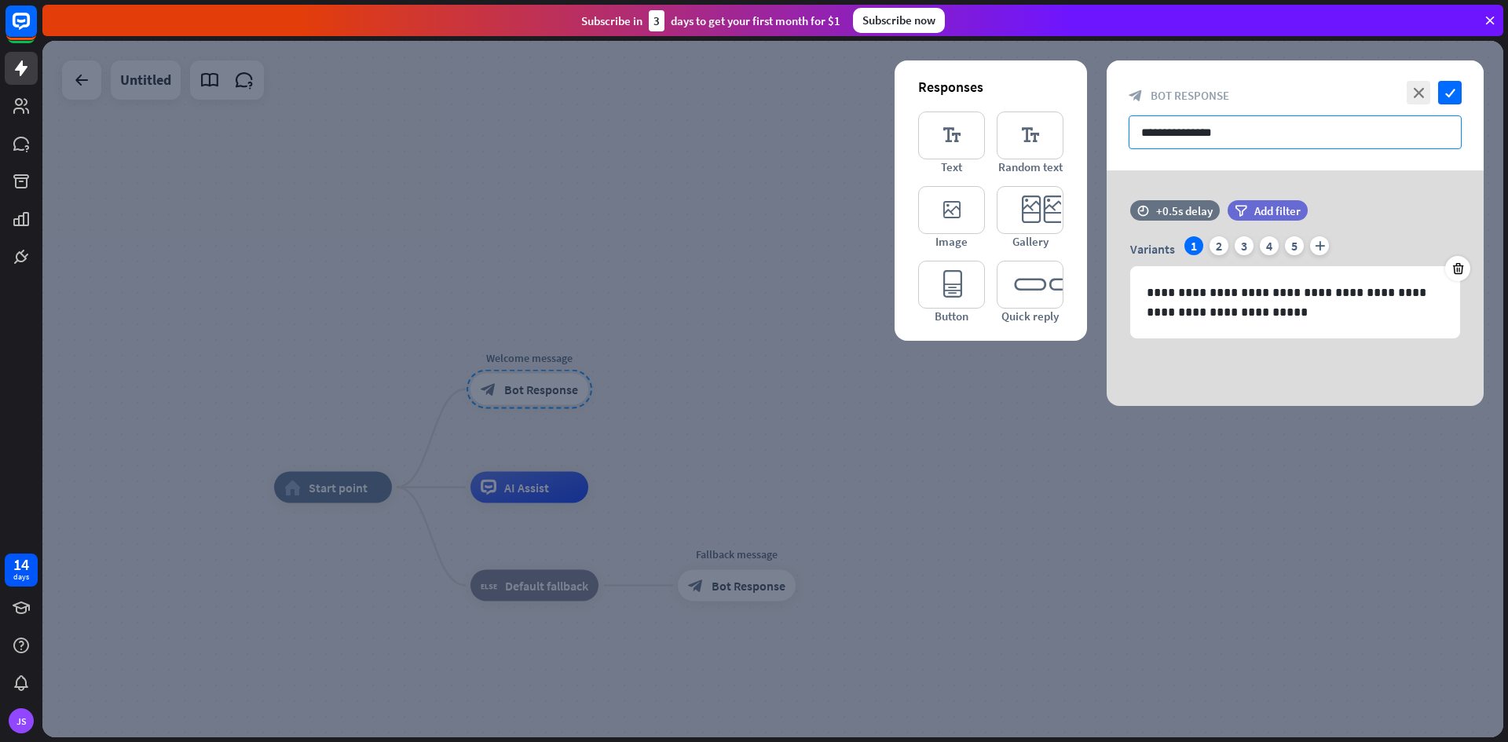
click at [1257, 140] on input "**********" at bounding box center [1294, 132] width 333 height 34
click at [1256, 140] on input "**********" at bounding box center [1294, 132] width 333 height 34
paste input "**********"
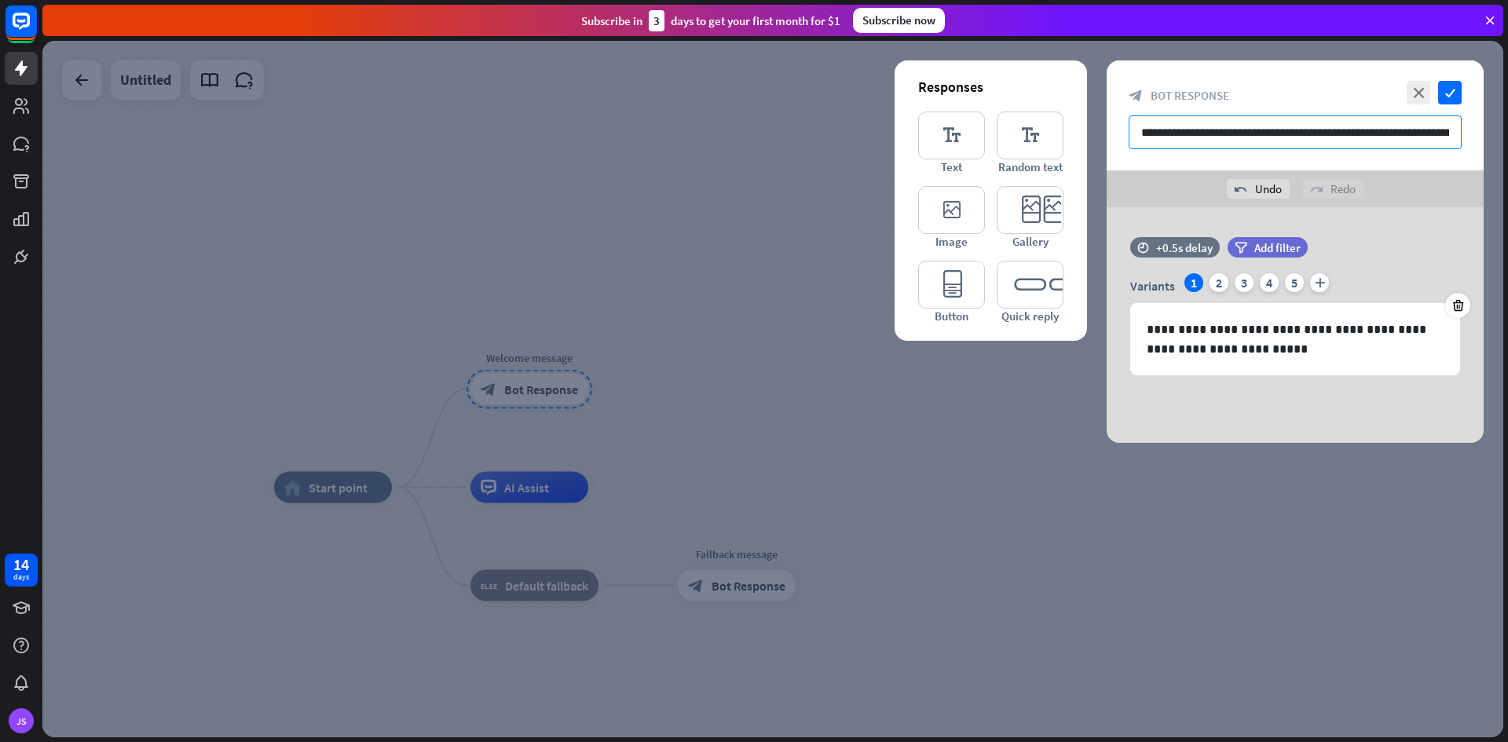
scroll to position [0, 327]
type input "**********"
click at [1449, 98] on icon "check" at bounding box center [1450, 93] width 24 height 24
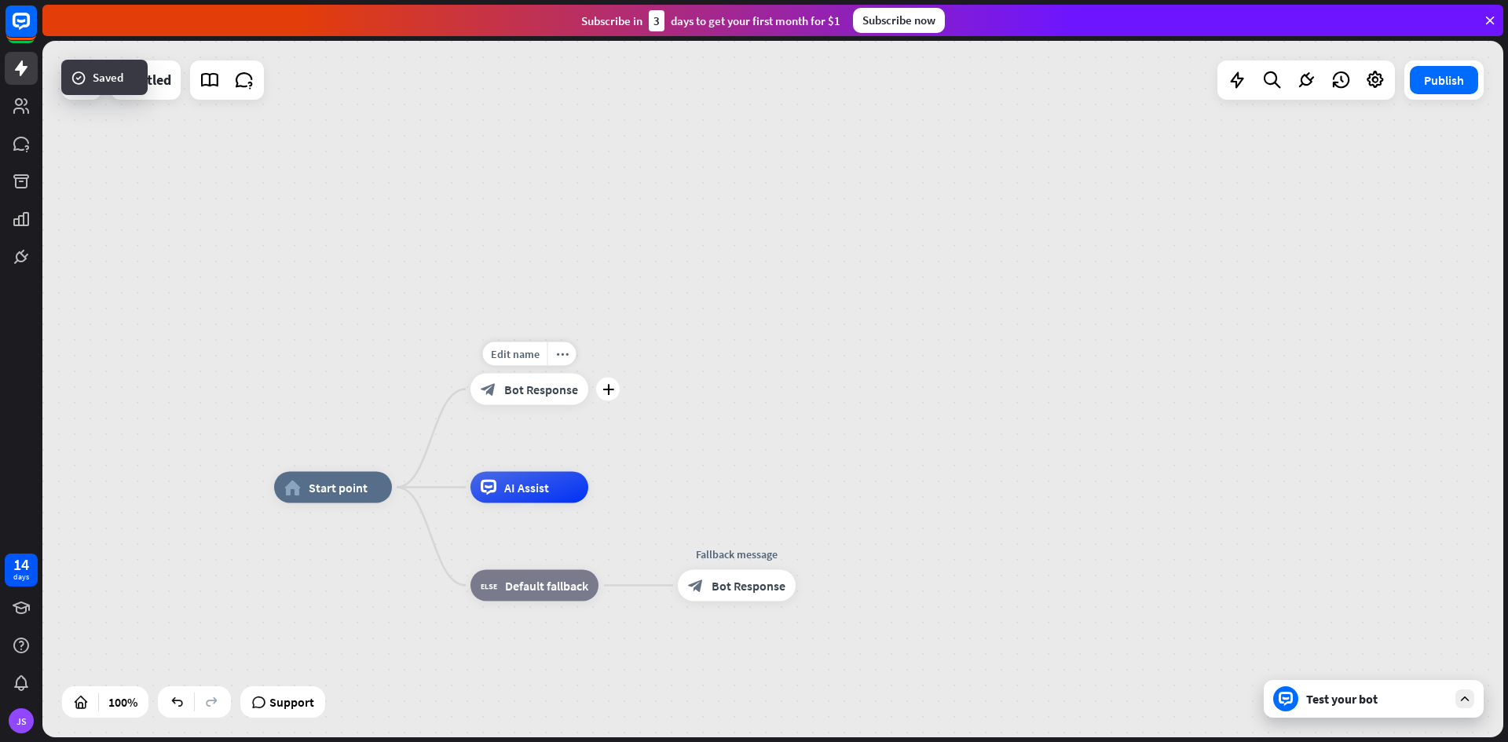
click at [541, 393] on span "Bot Response" at bounding box center [541, 390] width 74 height 16
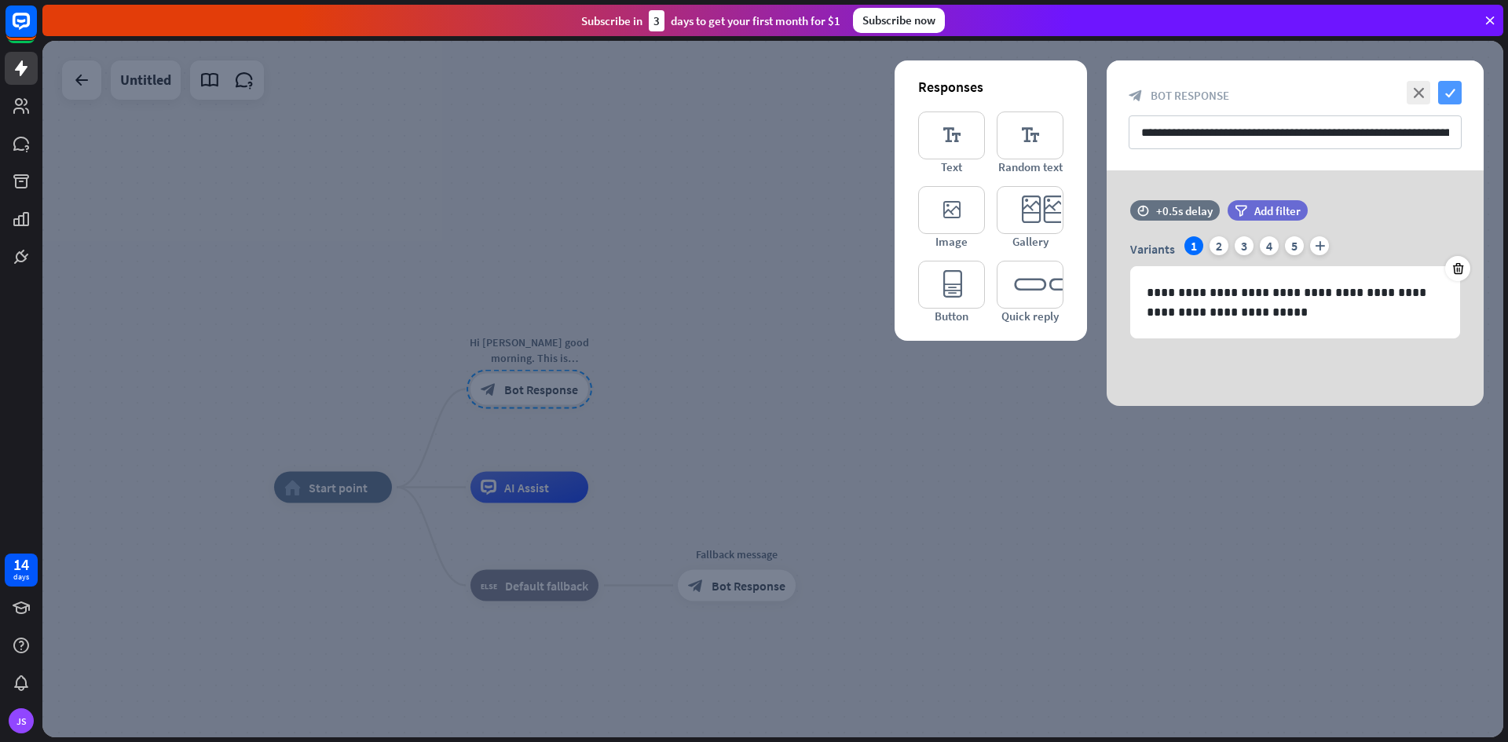
click at [1448, 90] on icon "check" at bounding box center [1450, 93] width 24 height 24
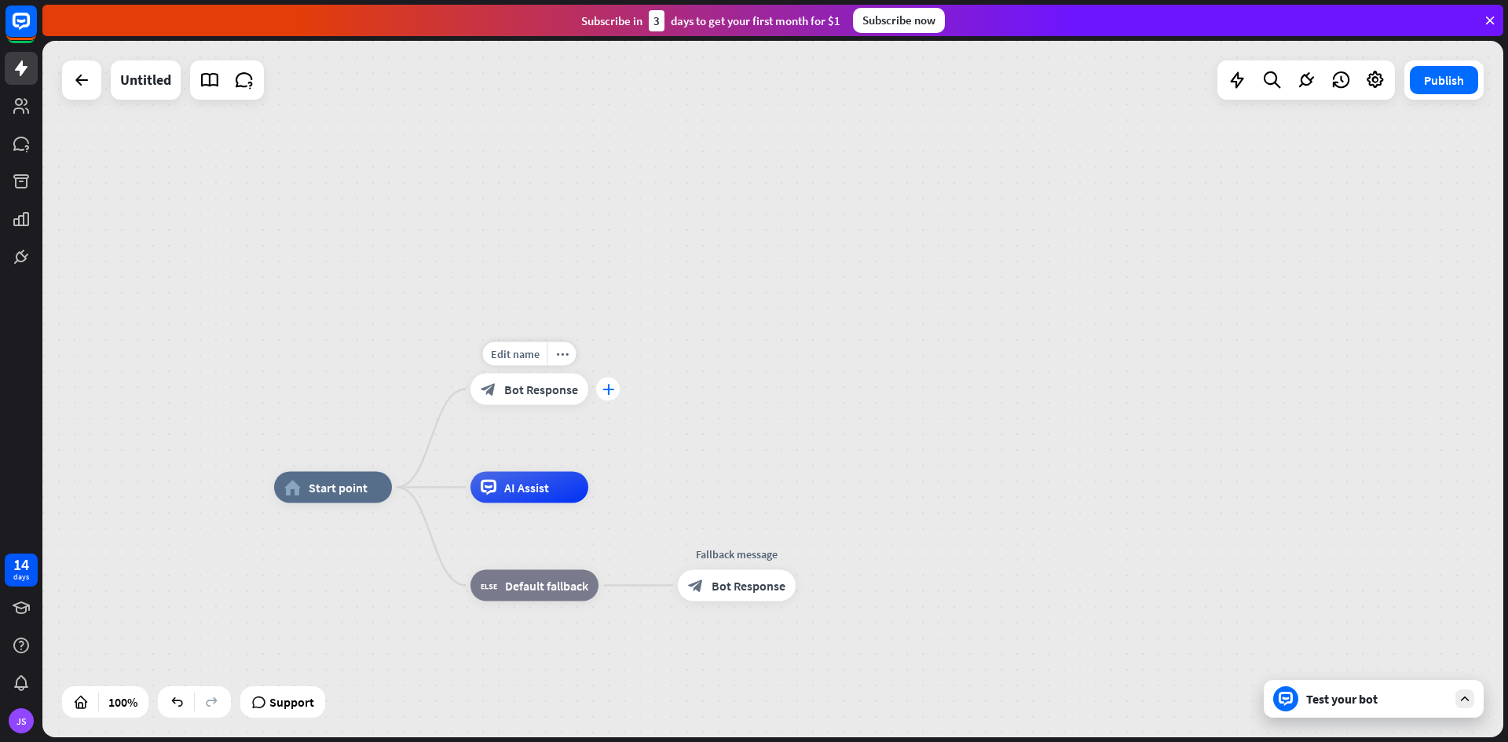
click at [605, 391] on icon "plus" at bounding box center [608, 389] width 12 height 11
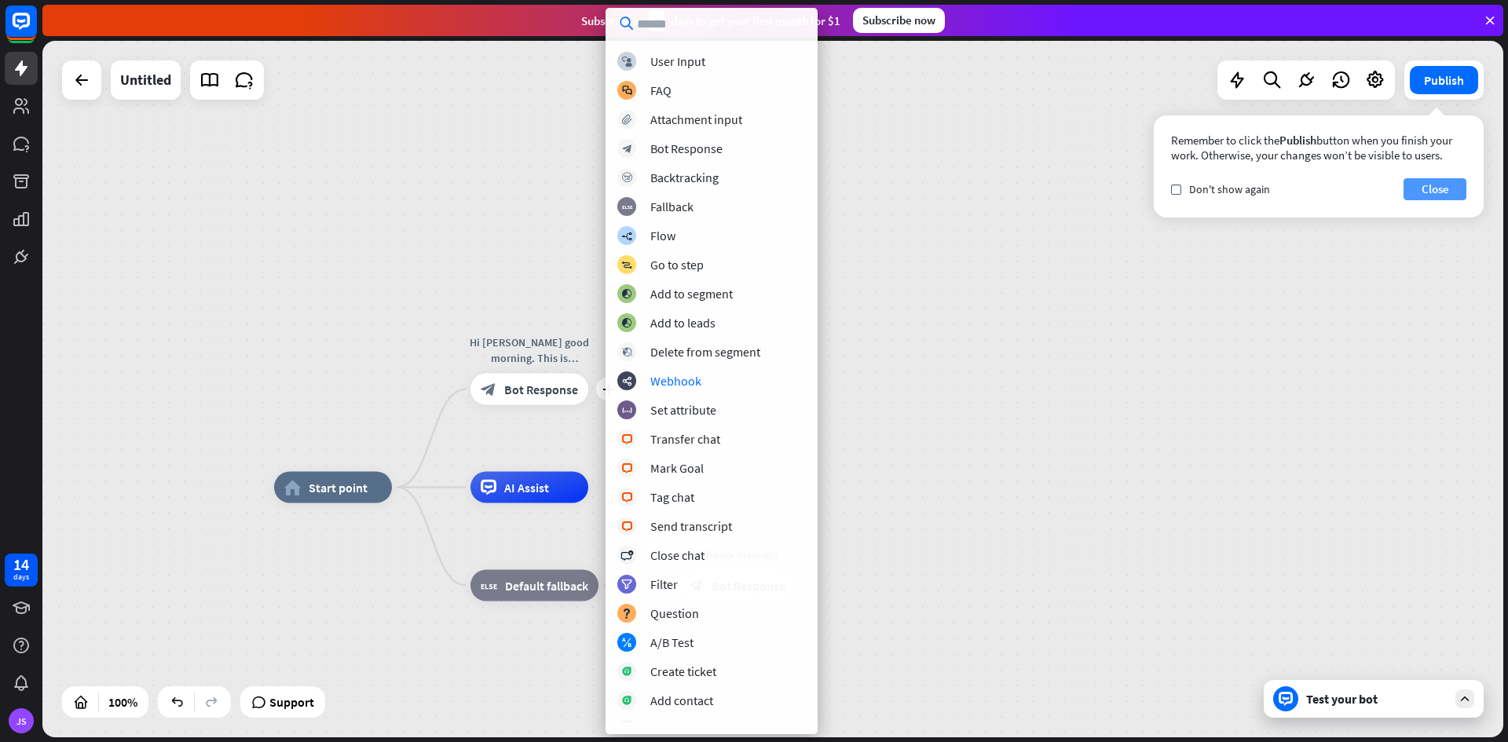
click at [1449, 192] on button "Close" at bounding box center [1434, 189] width 63 height 22
